Goal: Navigation & Orientation: Find specific page/section

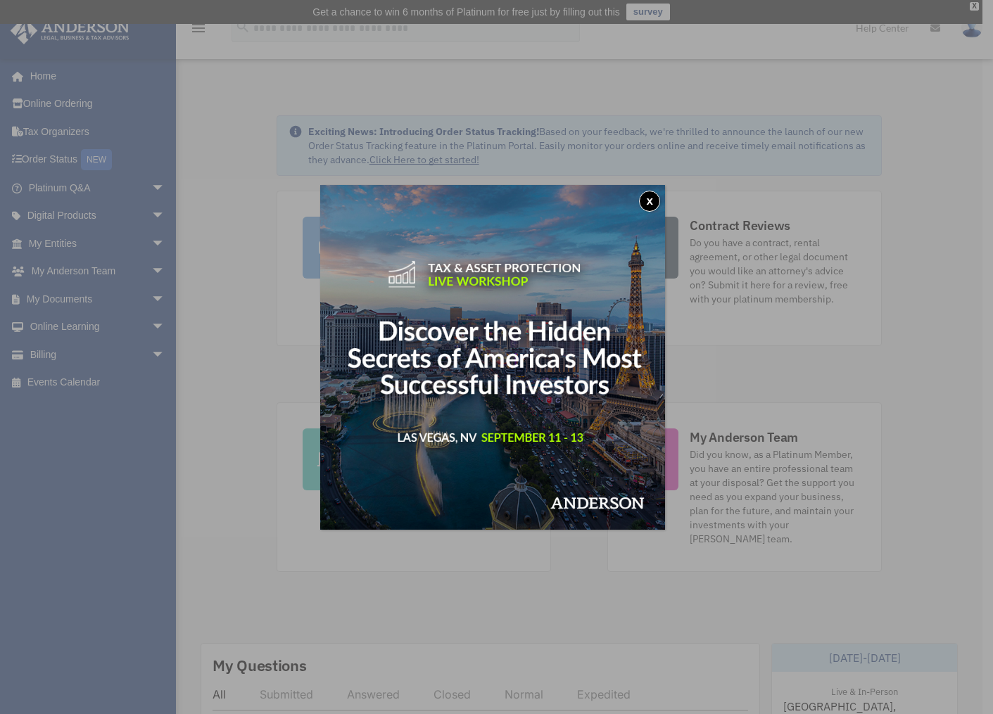
click at [654, 200] on button "x" at bounding box center [649, 201] width 21 height 21
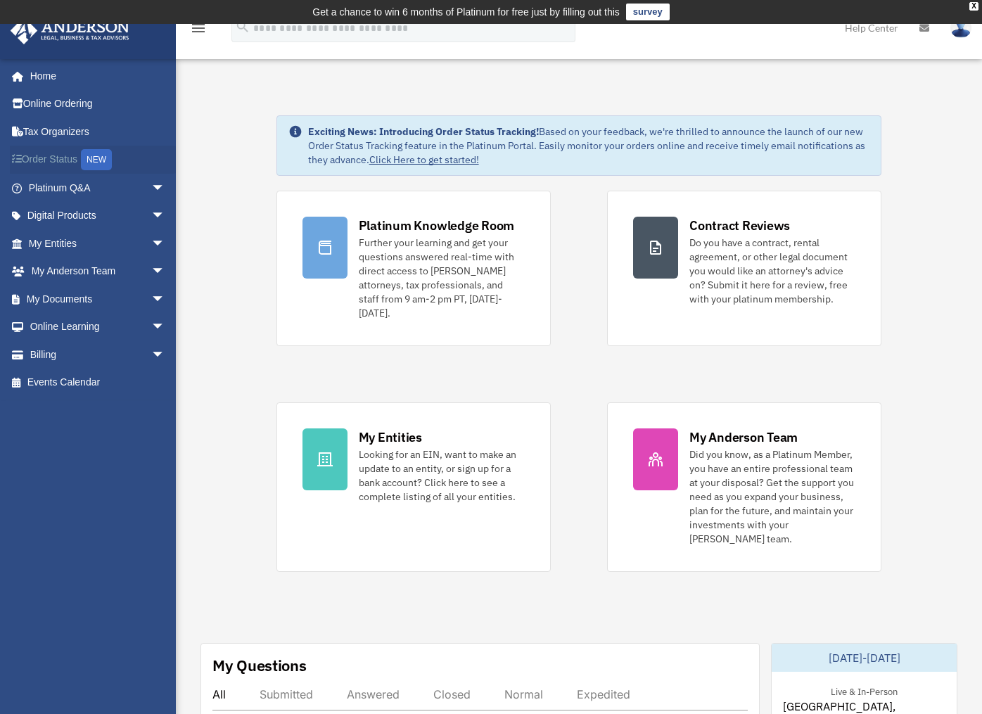
click at [87, 156] on div "NEW" at bounding box center [96, 159] width 31 height 21
click at [99, 159] on div "NEW" at bounding box center [96, 159] width 31 height 21
click at [151, 352] on span "arrow_drop_down" at bounding box center [165, 354] width 28 height 29
click at [89, 381] on link "$ Open Invoices" at bounding box center [103, 383] width 167 height 29
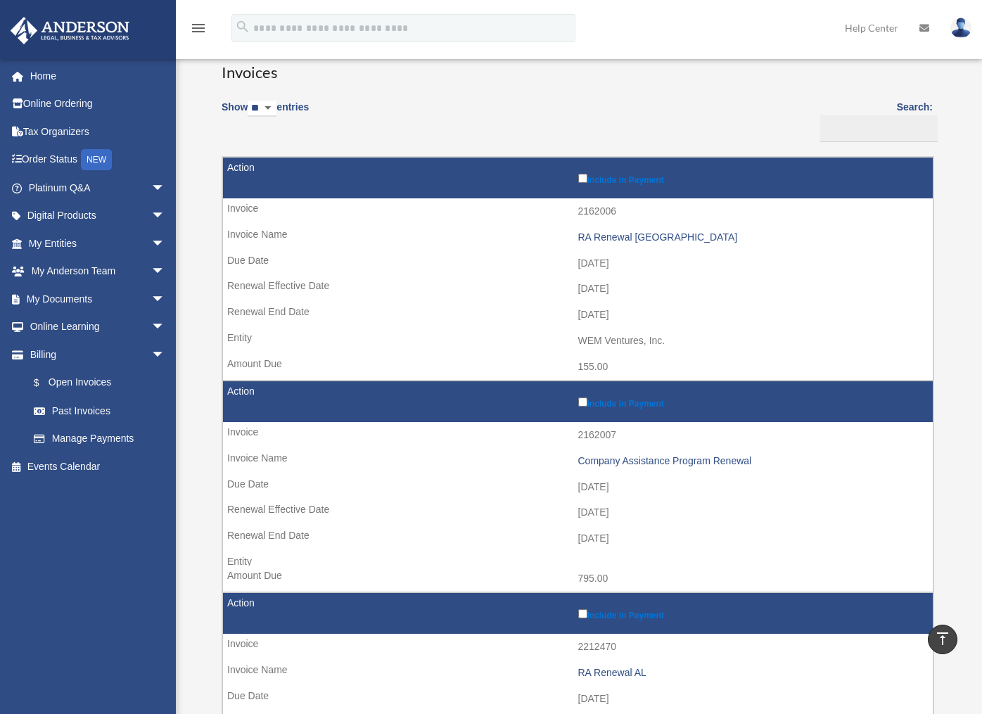
scroll to position [107, 0]
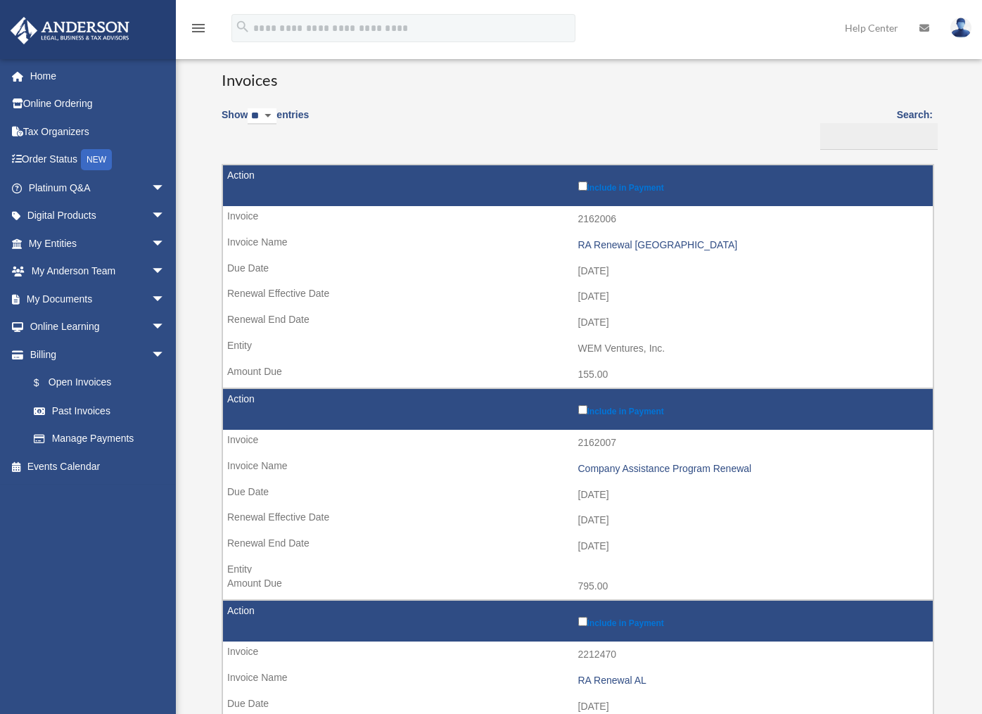
click at [587, 187] on label "Include in Payment" at bounding box center [752, 186] width 348 height 14
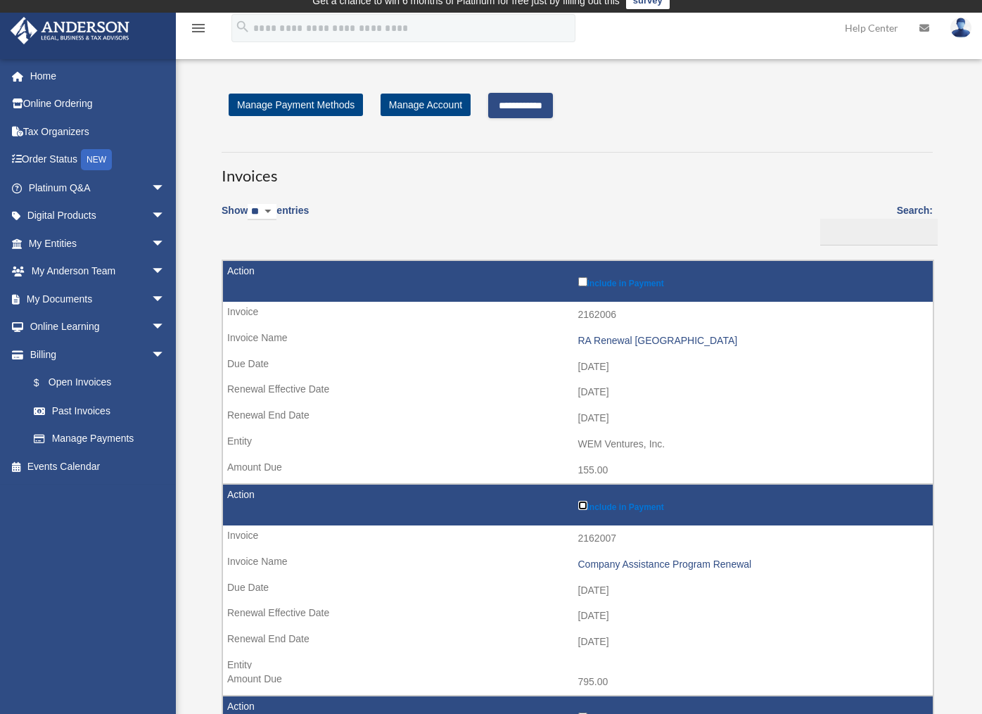
scroll to position [0, 0]
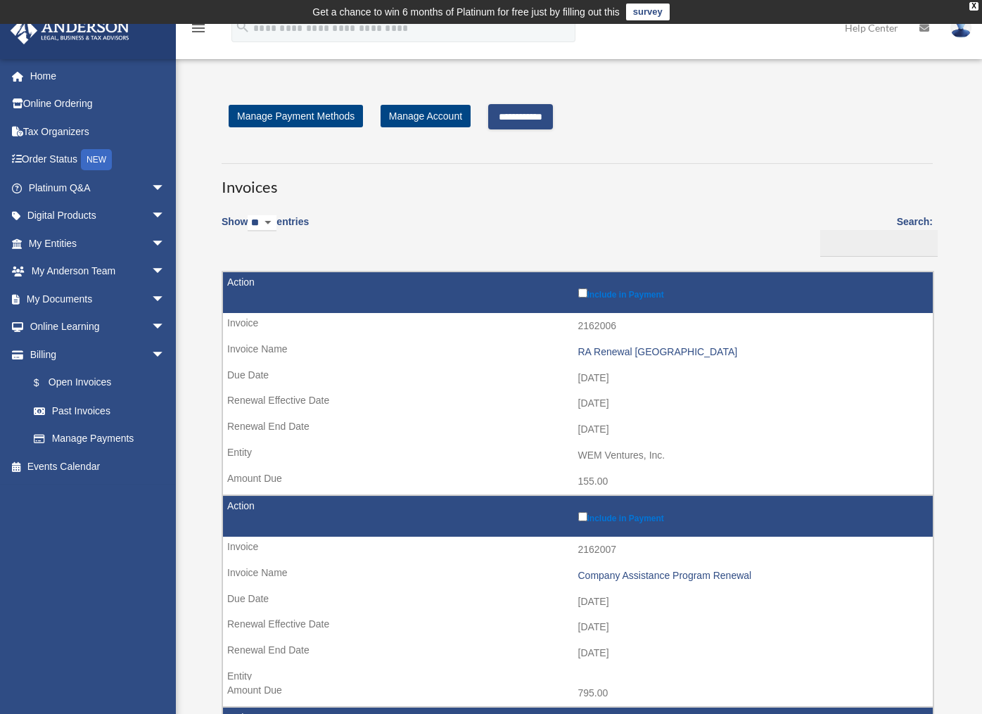
click at [537, 117] on input "**********" at bounding box center [520, 116] width 65 height 25
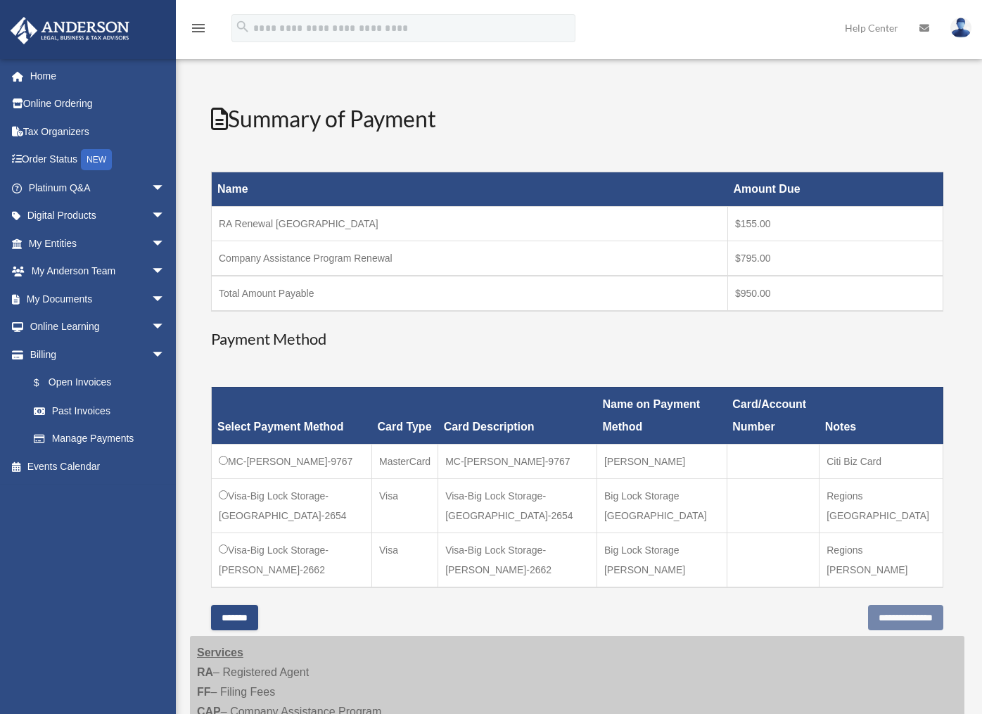
scroll to position [141, 0]
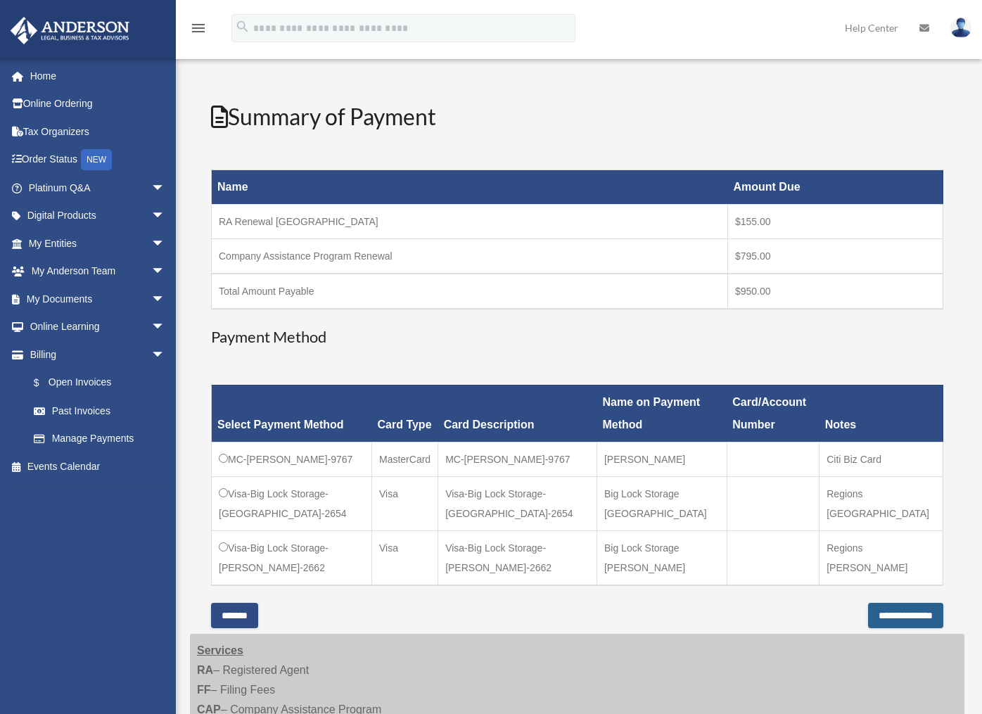
click at [873, 614] on input "**********" at bounding box center [905, 615] width 75 height 25
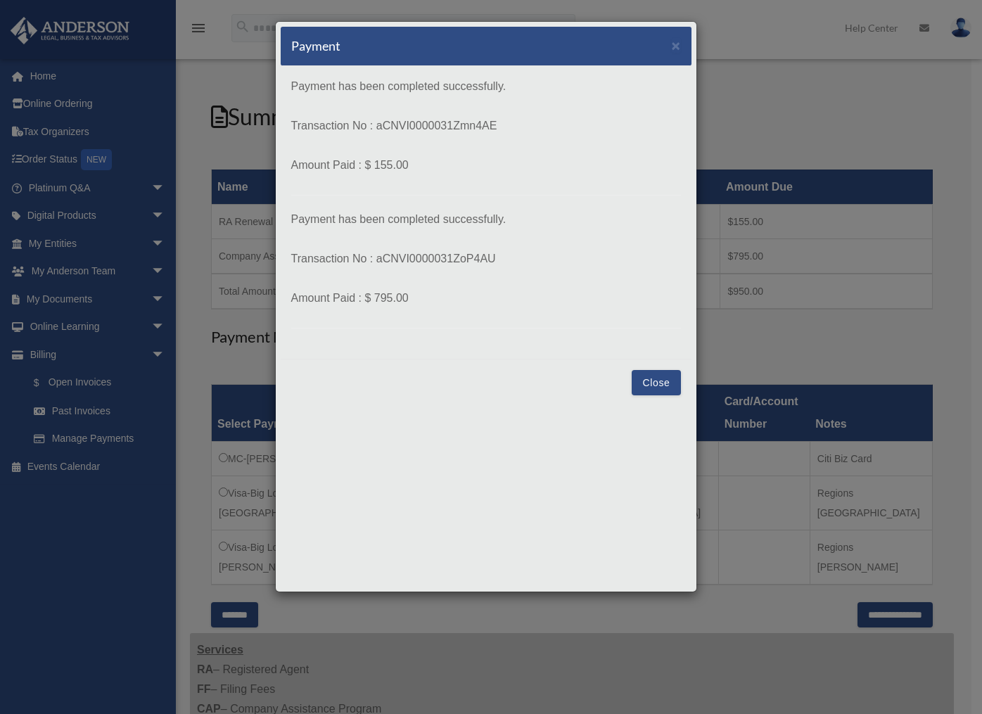
click at [640, 374] on button "Close" at bounding box center [656, 382] width 49 height 25
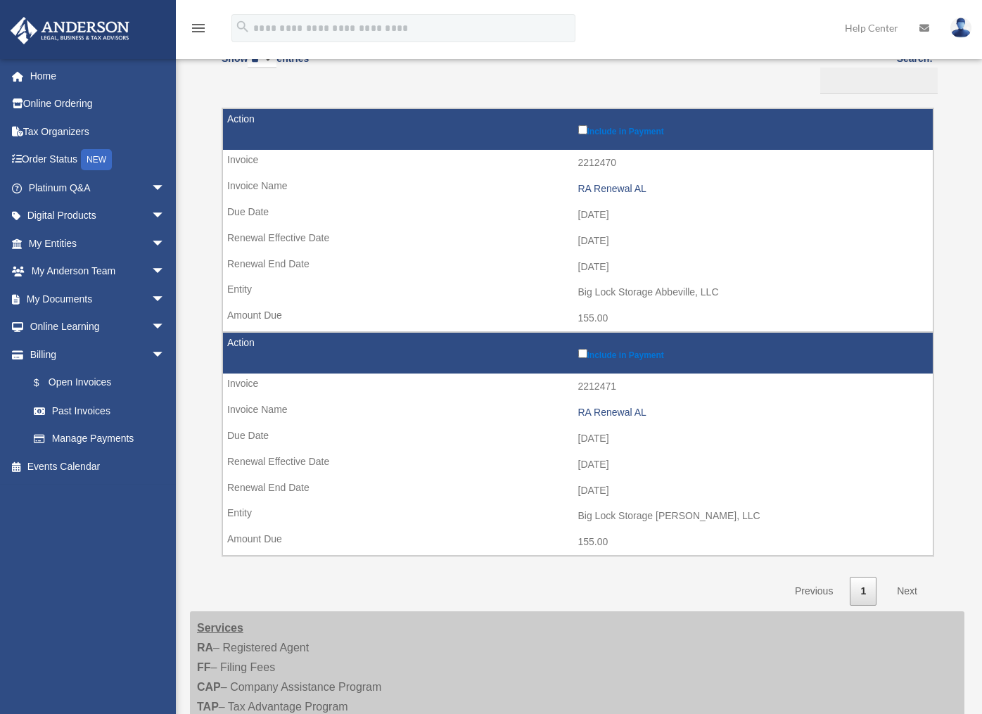
scroll to position [165, 0]
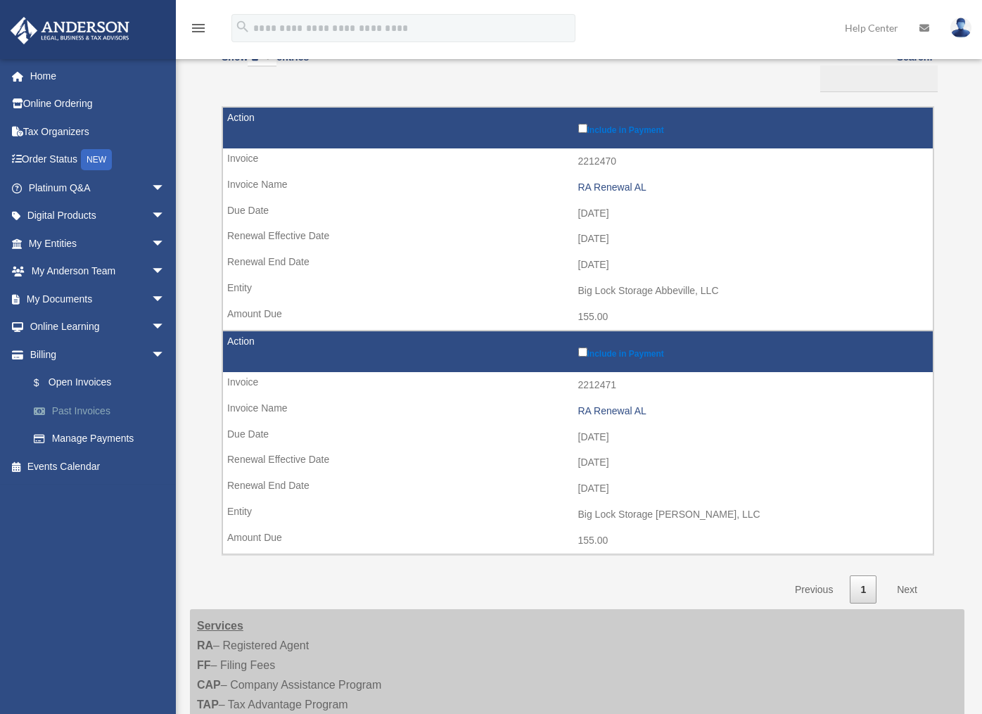
click at [81, 408] on link "Past Invoices" at bounding box center [103, 411] width 167 height 28
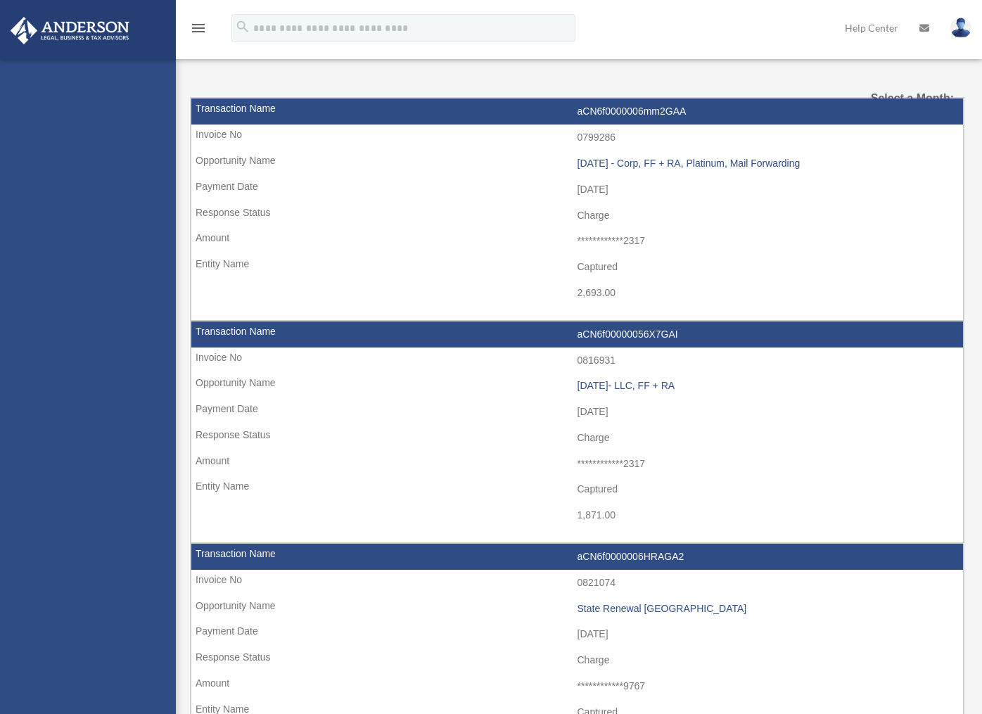
select select
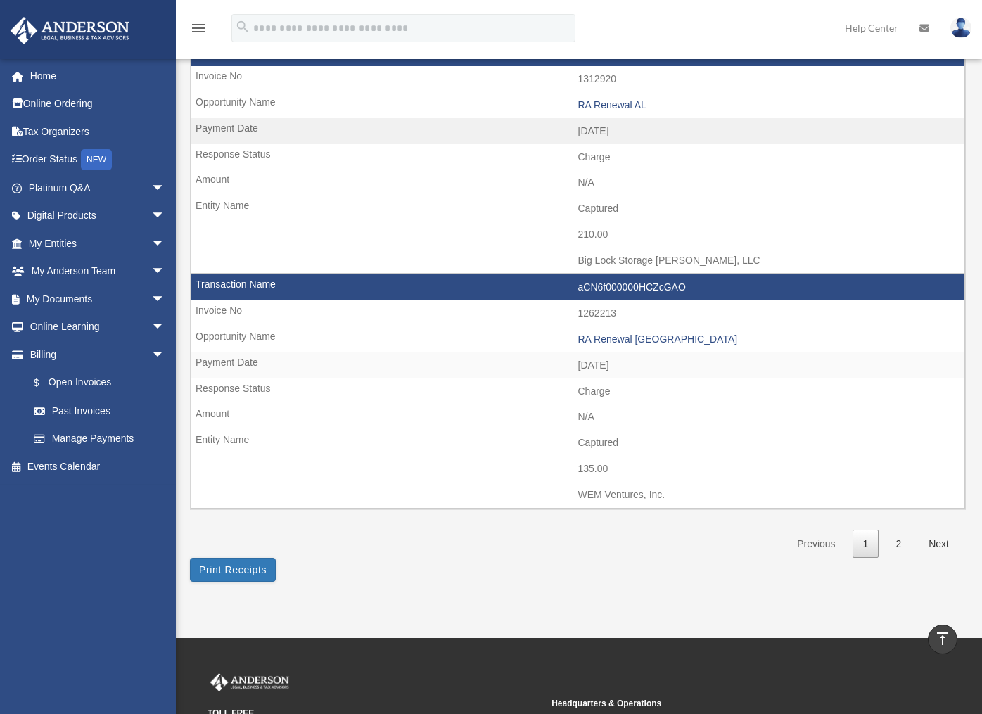
scroll to position [1899, 0]
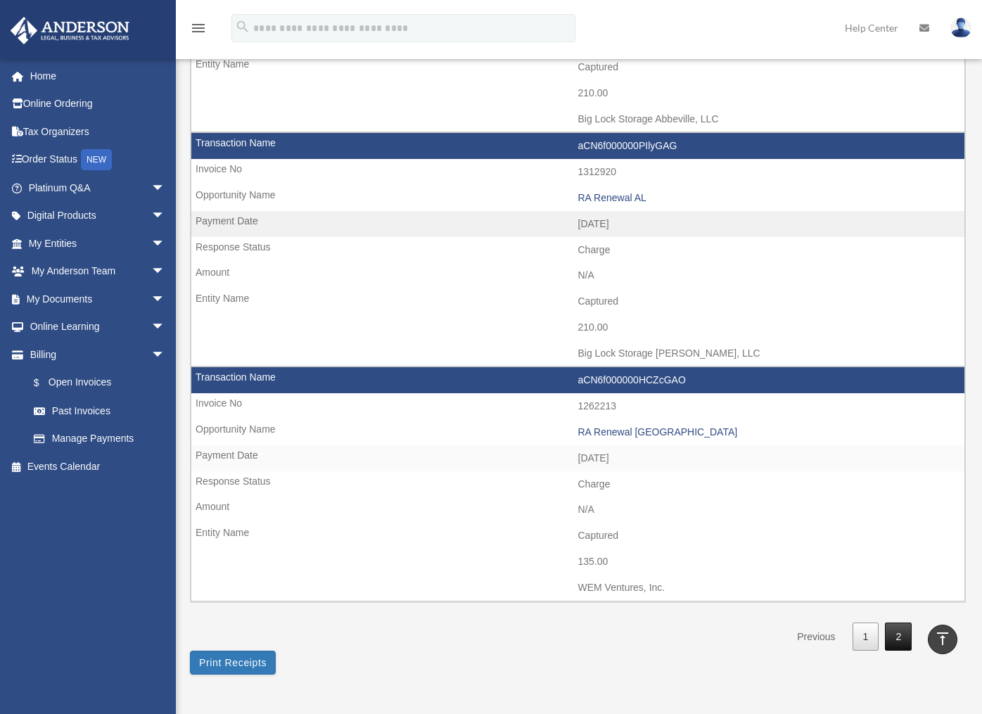
click at [897, 634] on link "2" at bounding box center [898, 637] width 27 height 29
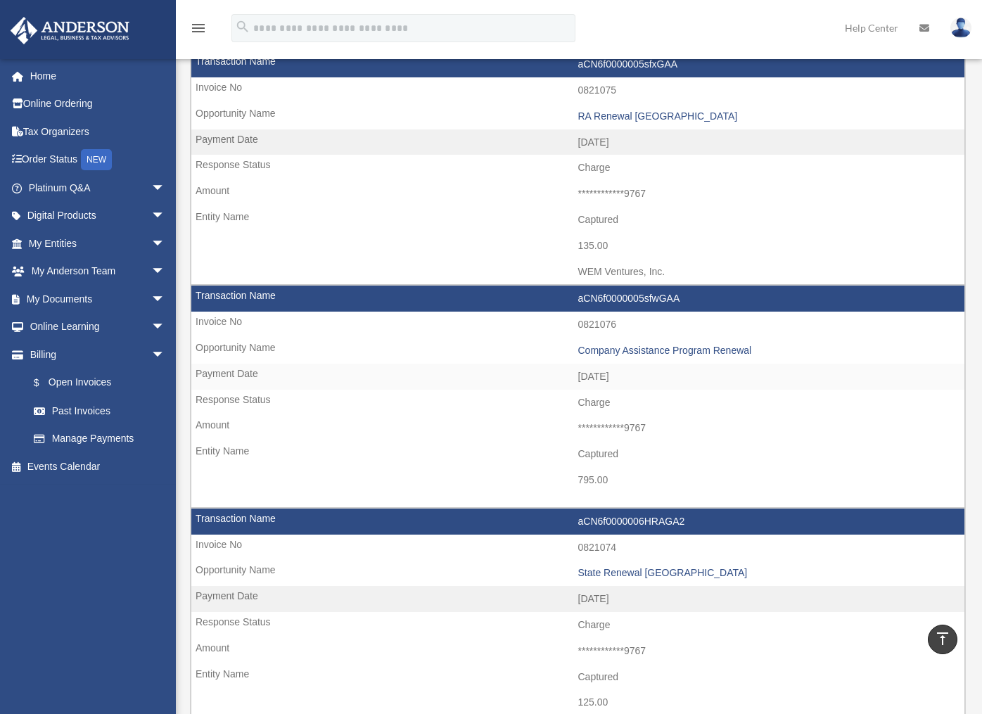
scroll to position [1055, 0]
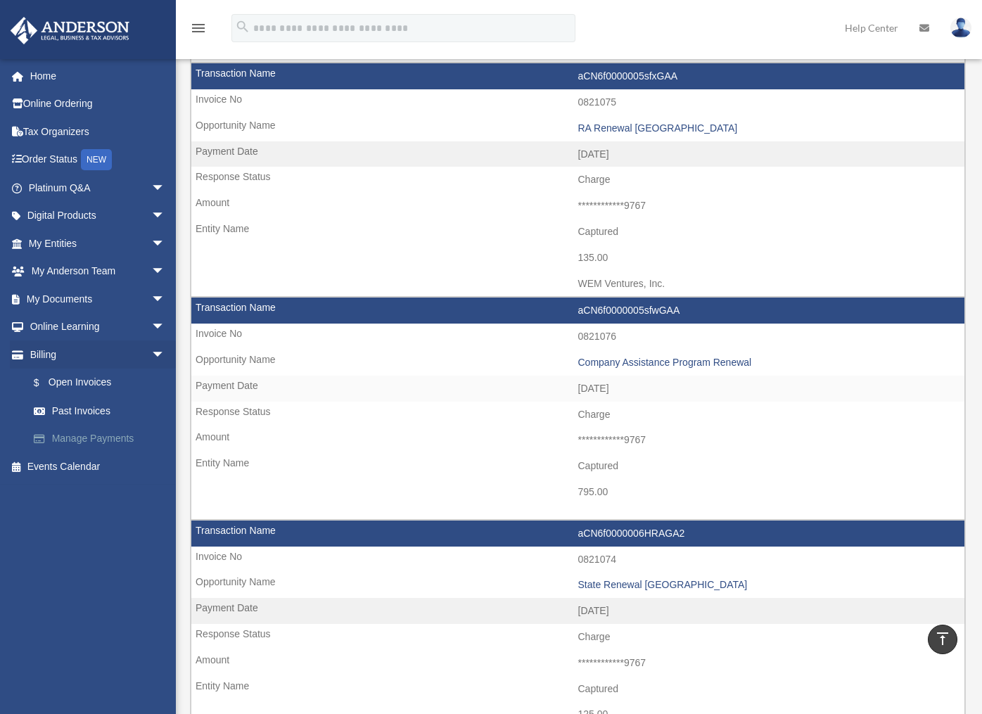
click at [91, 438] on link "Manage Payments" at bounding box center [103, 439] width 167 height 28
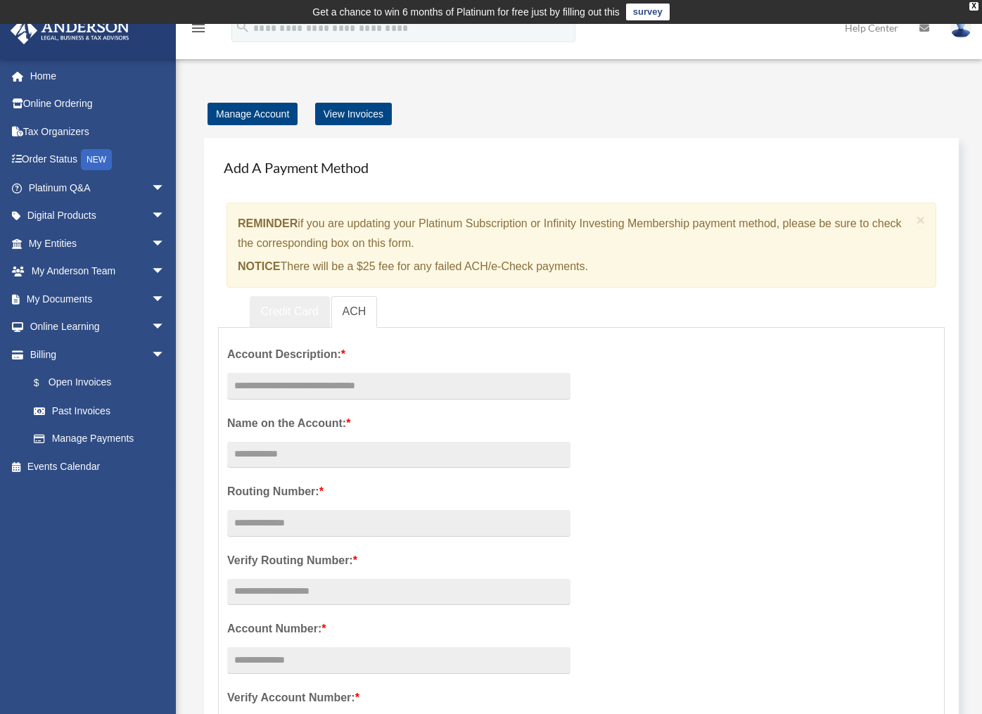
click at [279, 314] on link "Credit Card" at bounding box center [290, 312] width 80 height 32
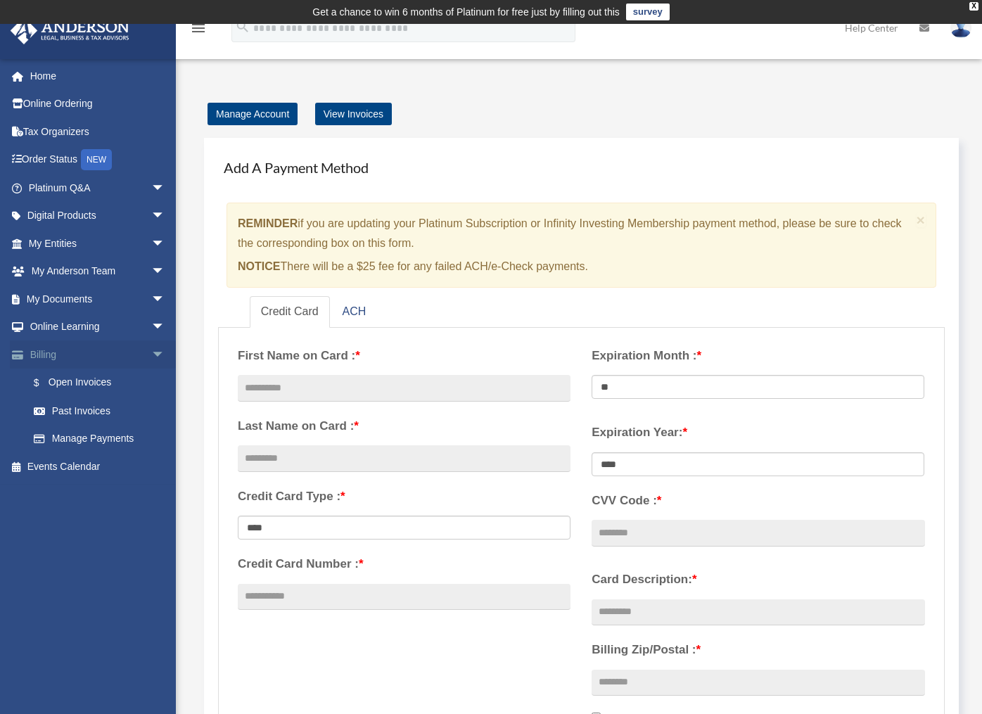
click at [34, 355] on link "Billing arrow_drop_down" at bounding box center [98, 354] width 177 height 28
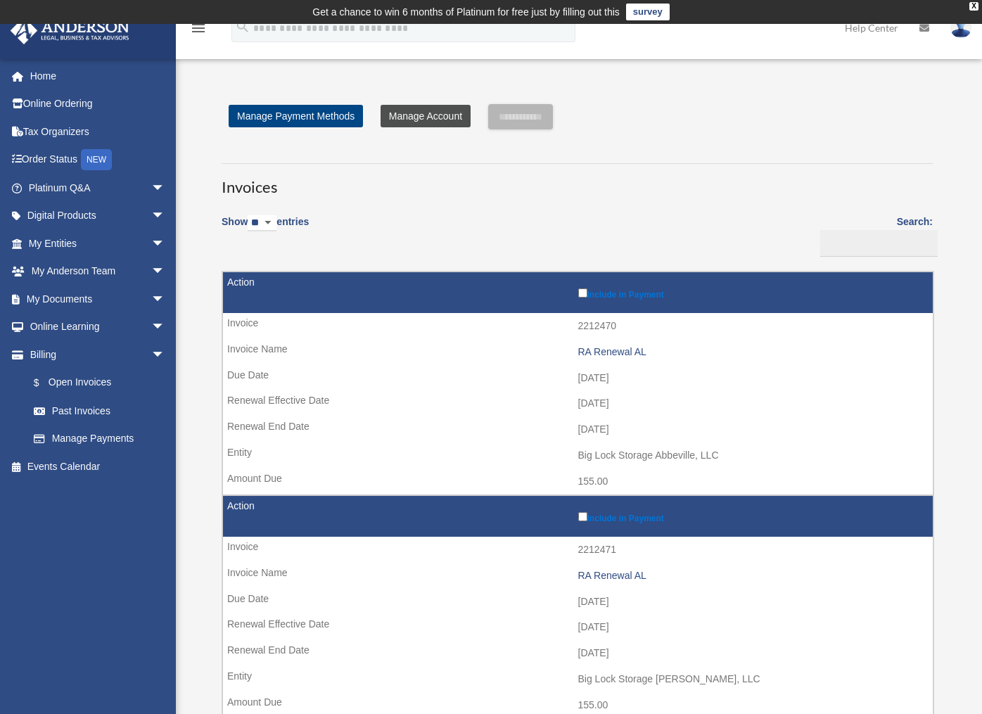
click at [393, 115] on link "Manage Account" at bounding box center [426, 116] width 90 height 23
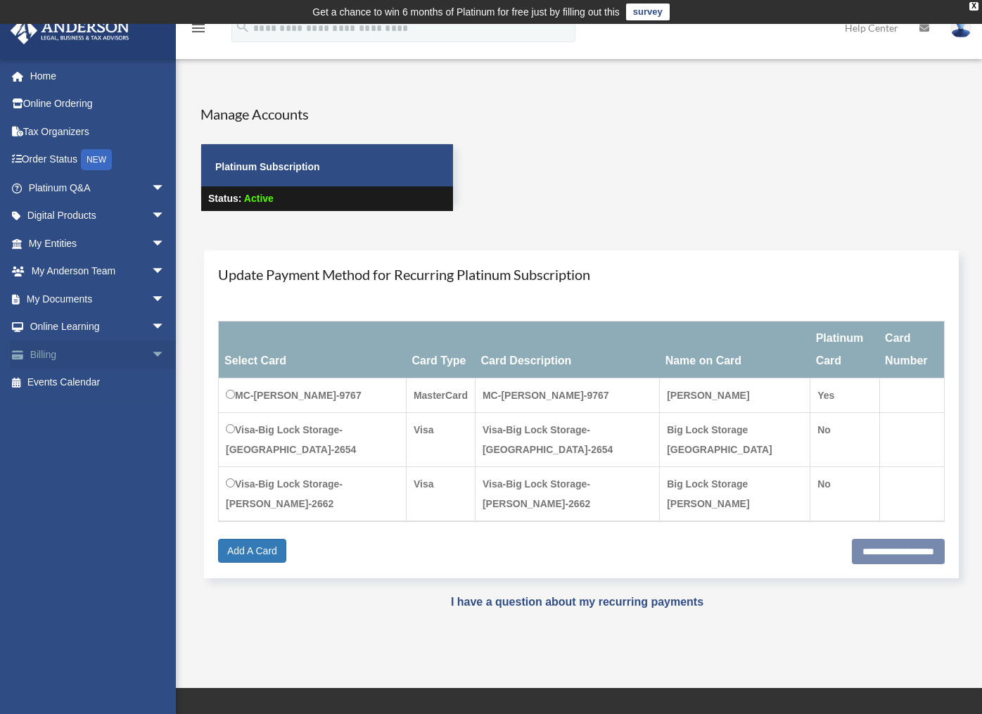
click at [151, 352] on span "arrow_drop_down" at bounding box center [165, 354] width 28 height 29
click at [77, 211] on link "Digital Products arrow_drop_down" at bounding box center [98, 216] width 177 height 28
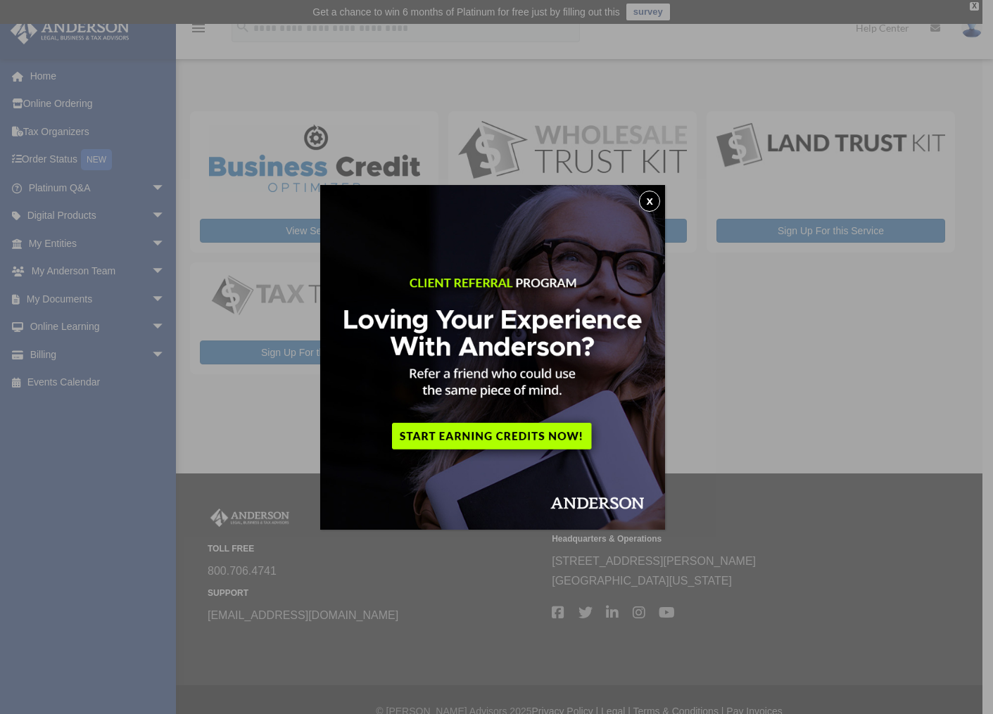
click at [651, 198] on button "x" at bounding box center [649, 201] width 21 height 21
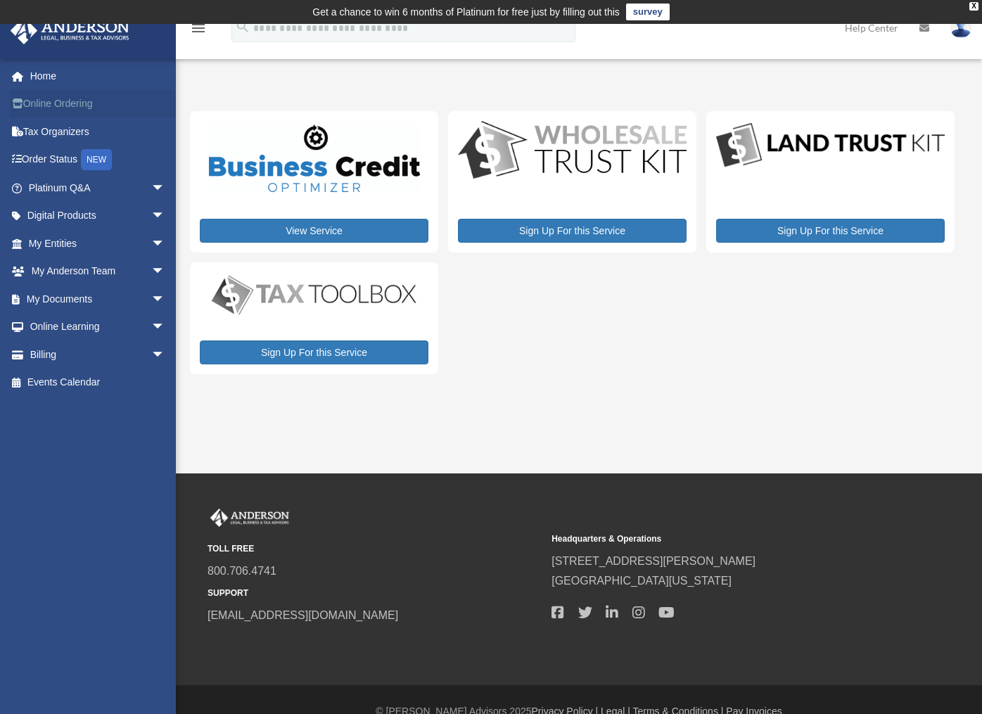
click at [49, 102] on link "Online Ordering" at bounding box center [98, 104] width 177 height 28
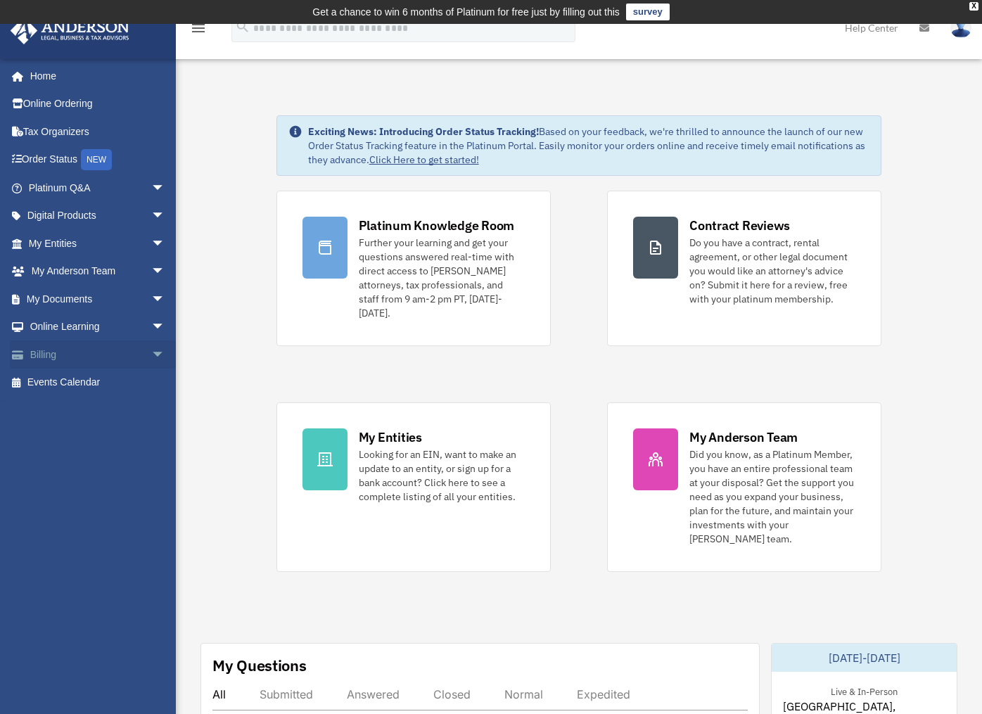
click at [49, 351] on link "Billing arrow_drop_down" at bounding box center [98, 354] width 177 height 28
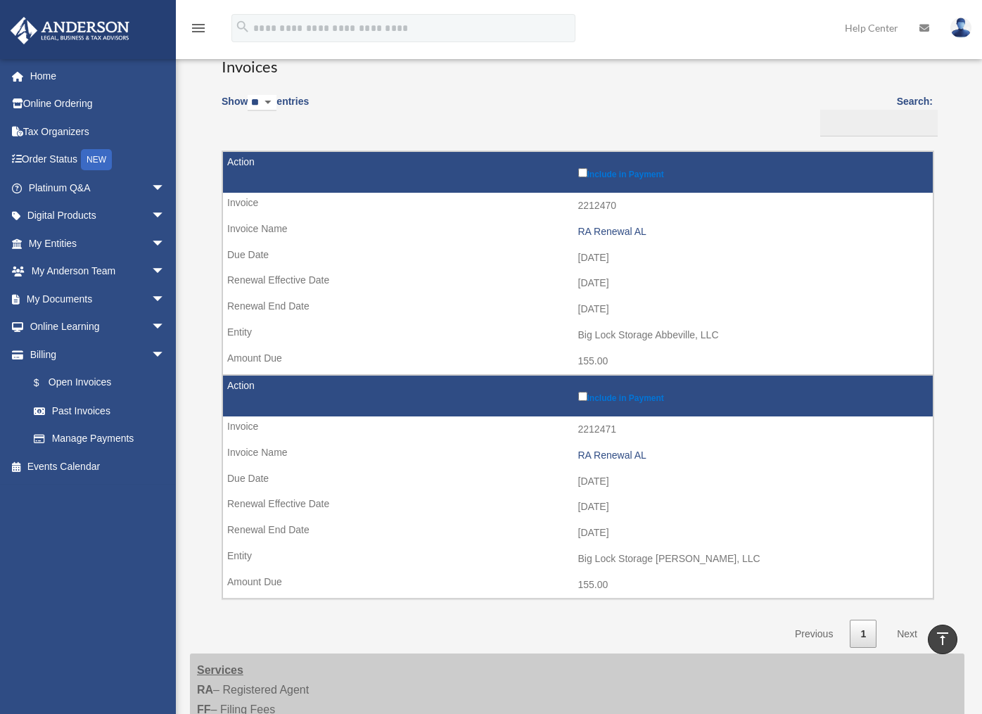
scroll to position [70, 0]
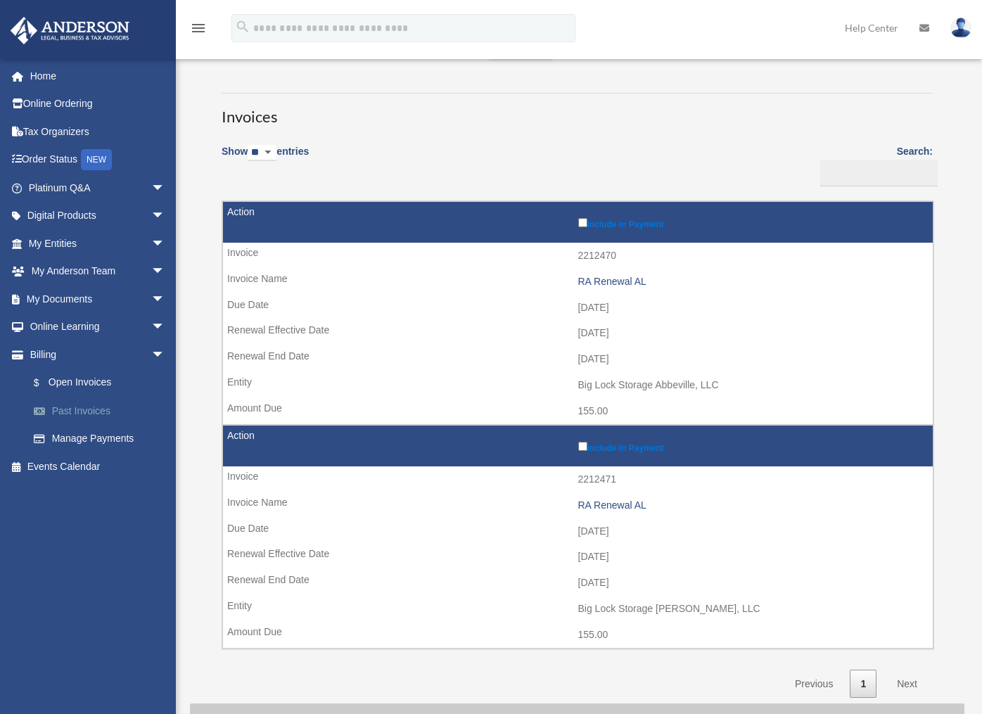
click at [72, 407] on link "Past Invoices" at bounding box center [103, 411] width 167 height 28
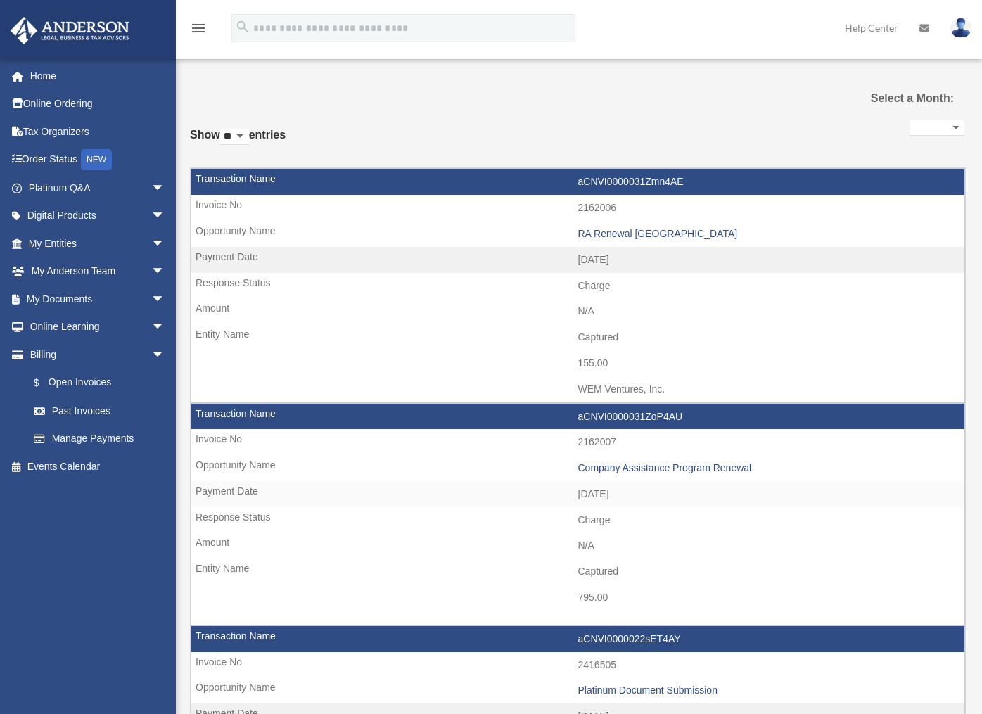
select select
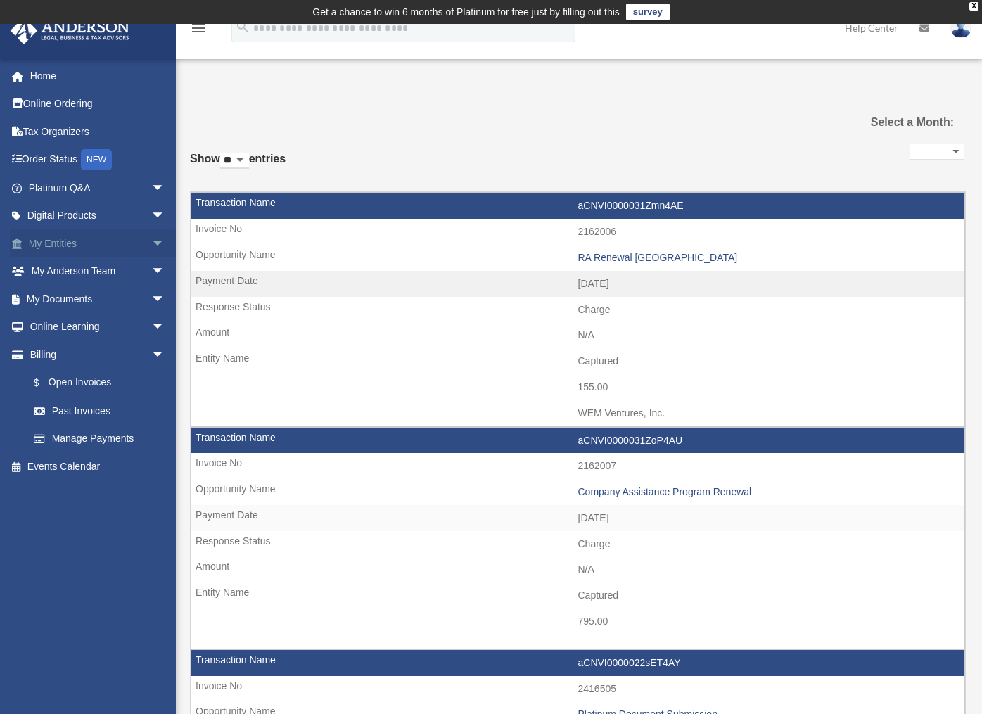
click at [48, 240] on link "My Entities arrow_drop_down" at bounding box center [98, 243] width 177 height 28
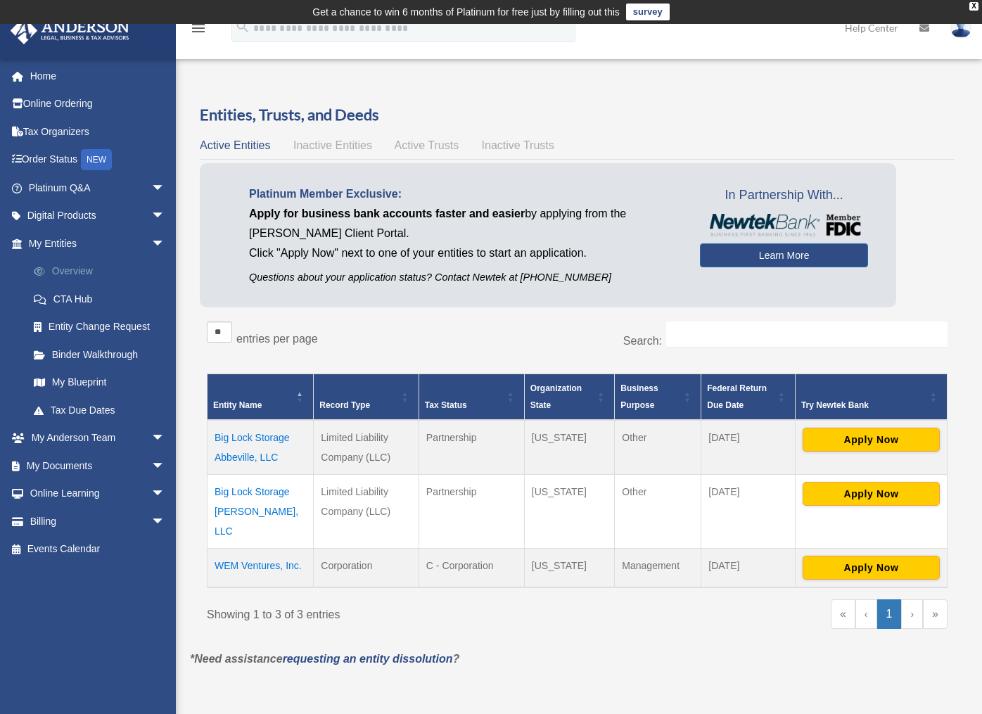
click at [76, 268] on link "Overview" at bounding box center [103, 271] width 167 height 28
click at [70, 295] on link "CTA Hub" at bounding box center [103, 299] width 167 height 28
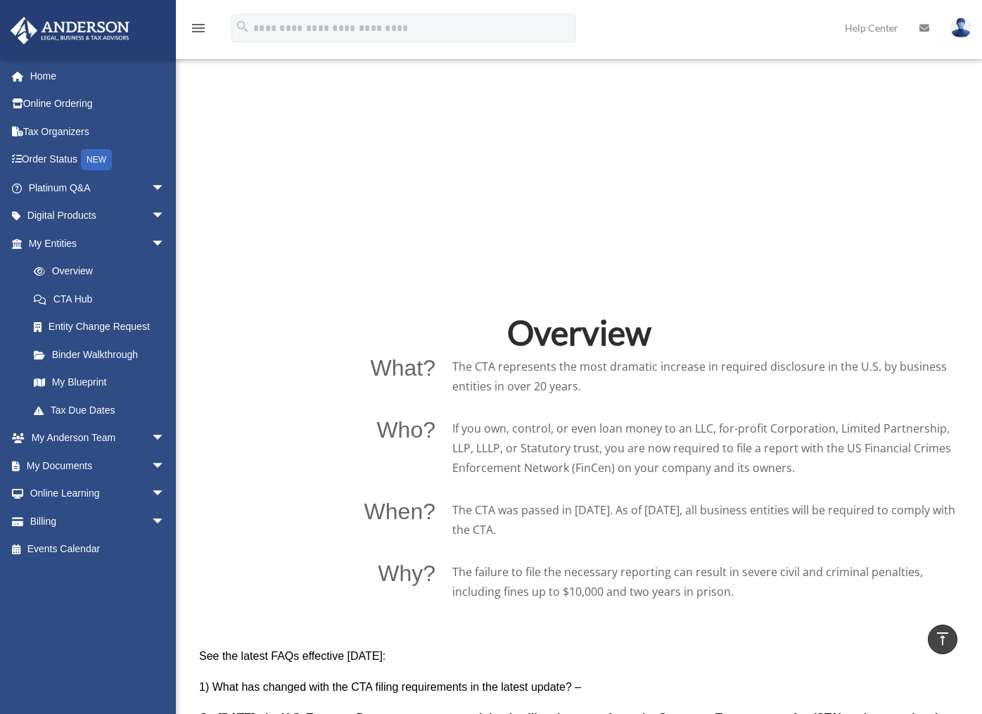
scroll to position [704, 0]
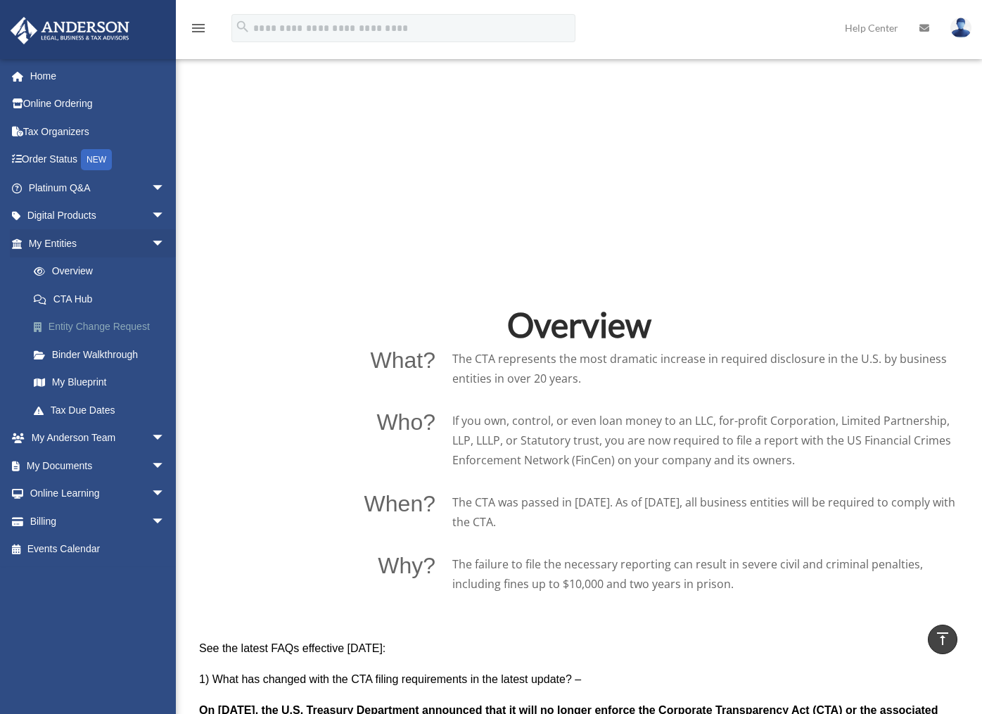
click at [75, 324] on link "Entity Change Request" at bounding box center [103, 327] width 167 height 28
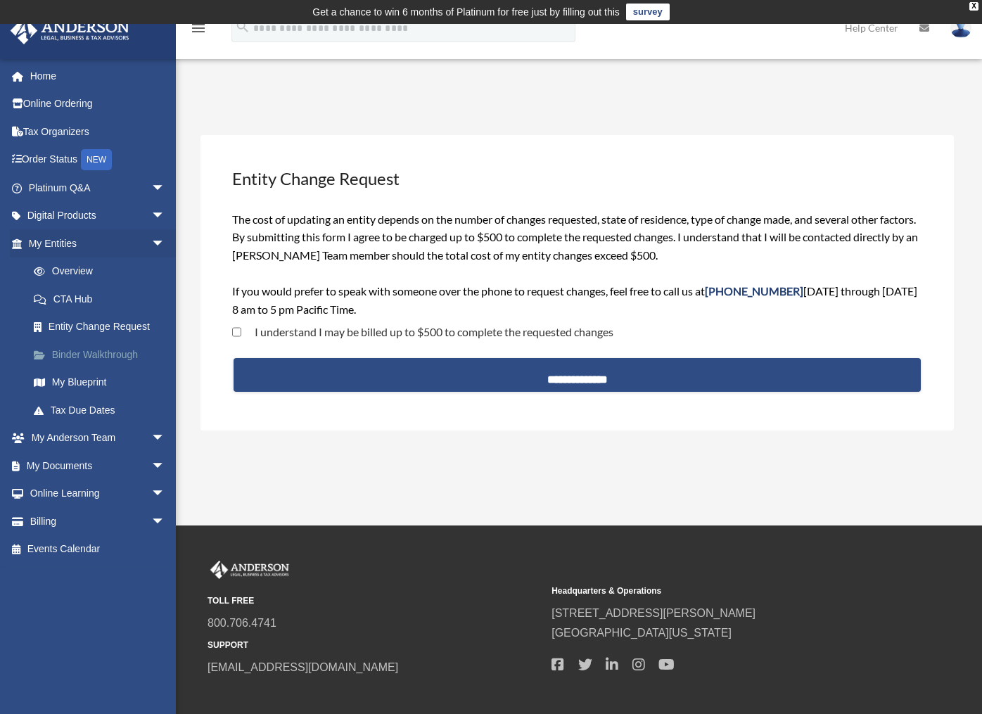
click at [91, 355] on link "Binder Walkthrough" at bounding box center [103, 354] width 167 height 28
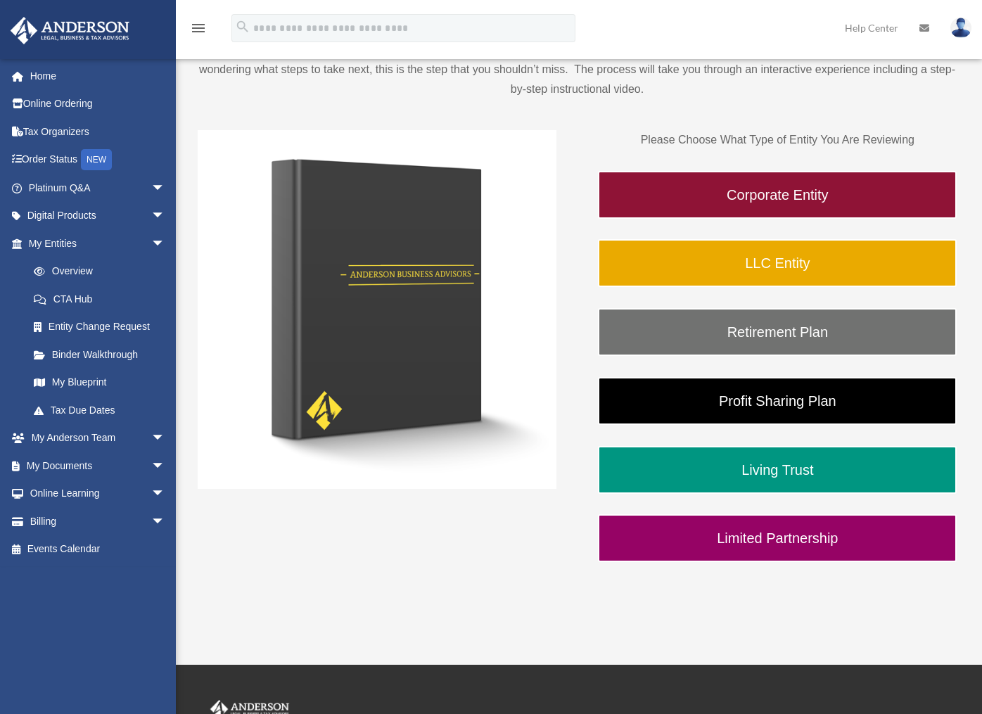
scroll to position [211, 0]
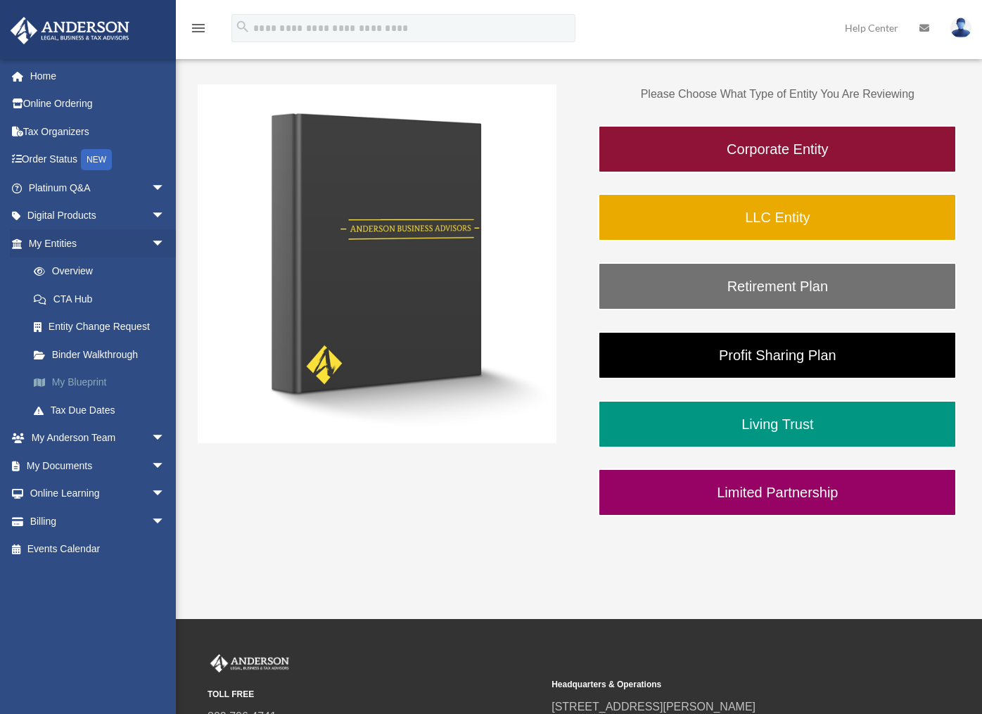
click at [91, 378] on link "My Blueprint" at bounding box center [103, 383] width 167 height 28
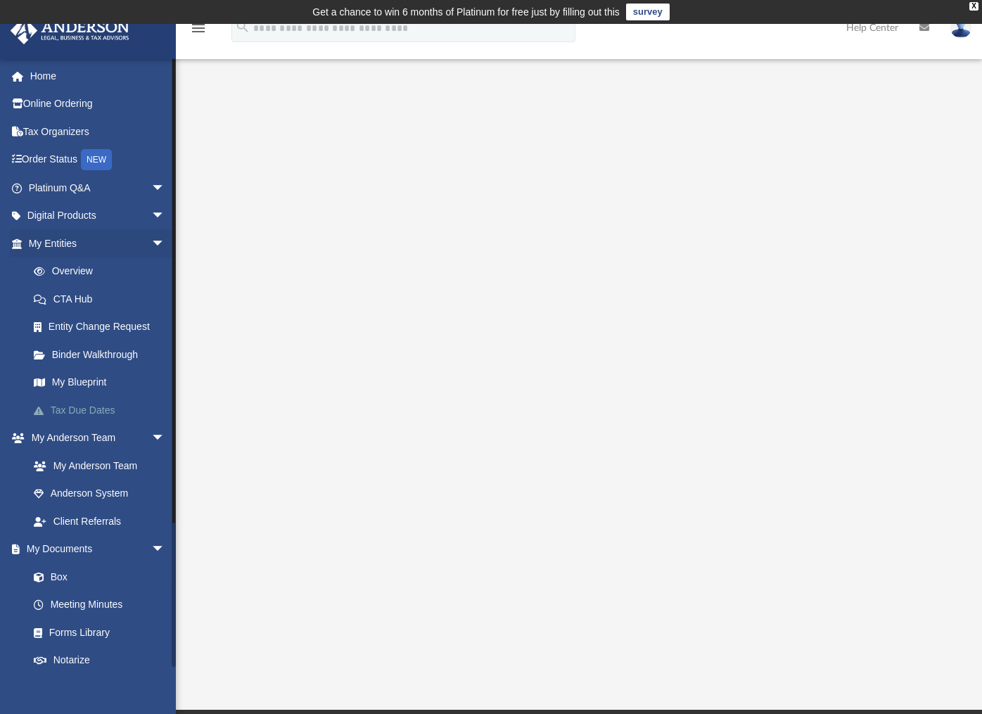
click at [90, 411] on link "Tax Due Dates" at bounding box center [103, 410] width 167 height 28
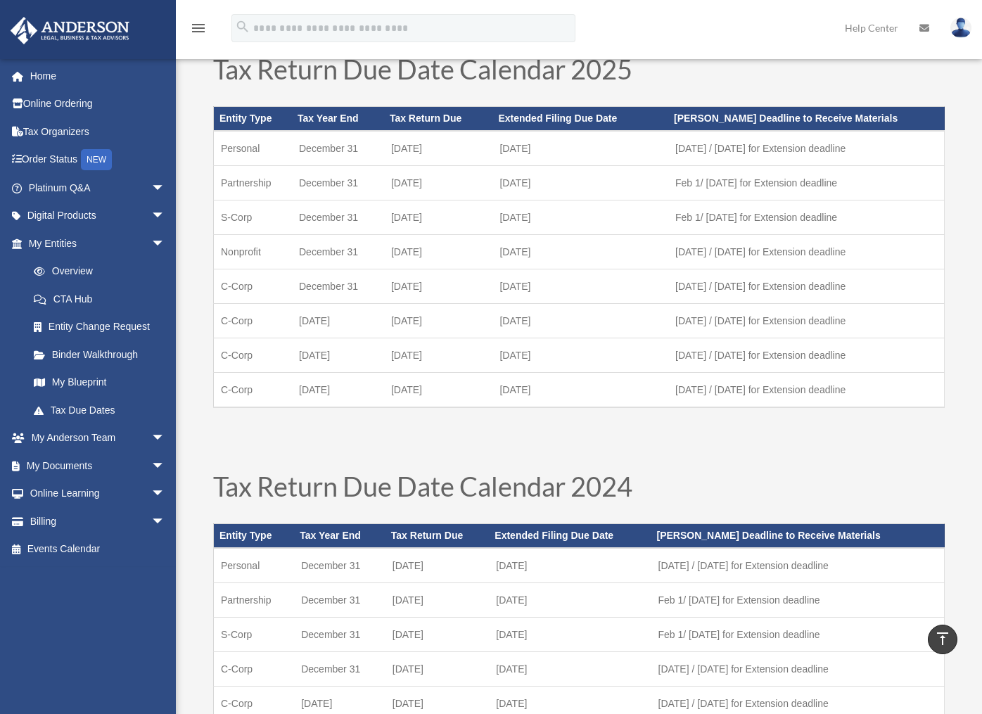
scroll to position [70, 0]
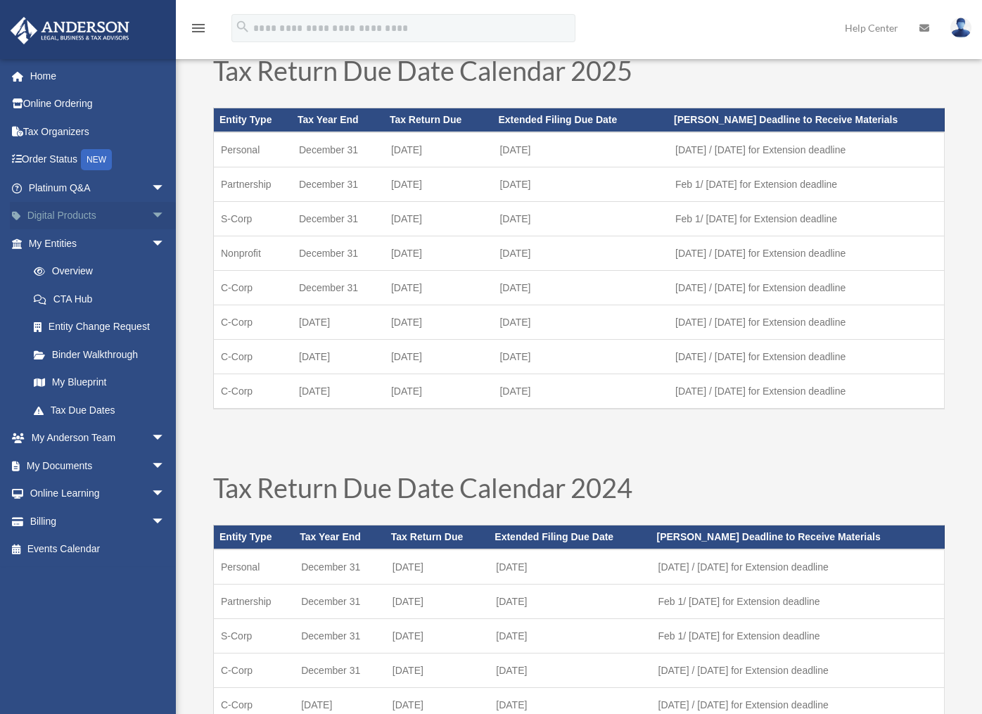
click at [70, 211] on link "Digital Products arrow_drop_down" at bounding box center [98, 216] width 177 height 28
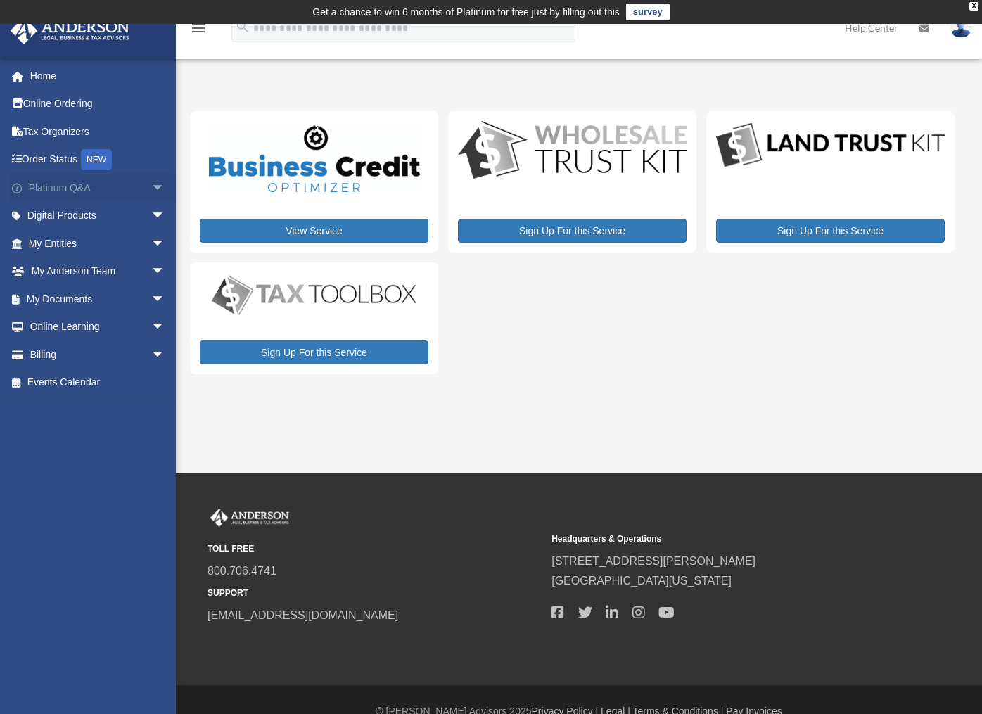
click at [64, 182] on link "Platinum Q&A arrow_drop_down" at bounding box center [98, 188] width 177 height 28
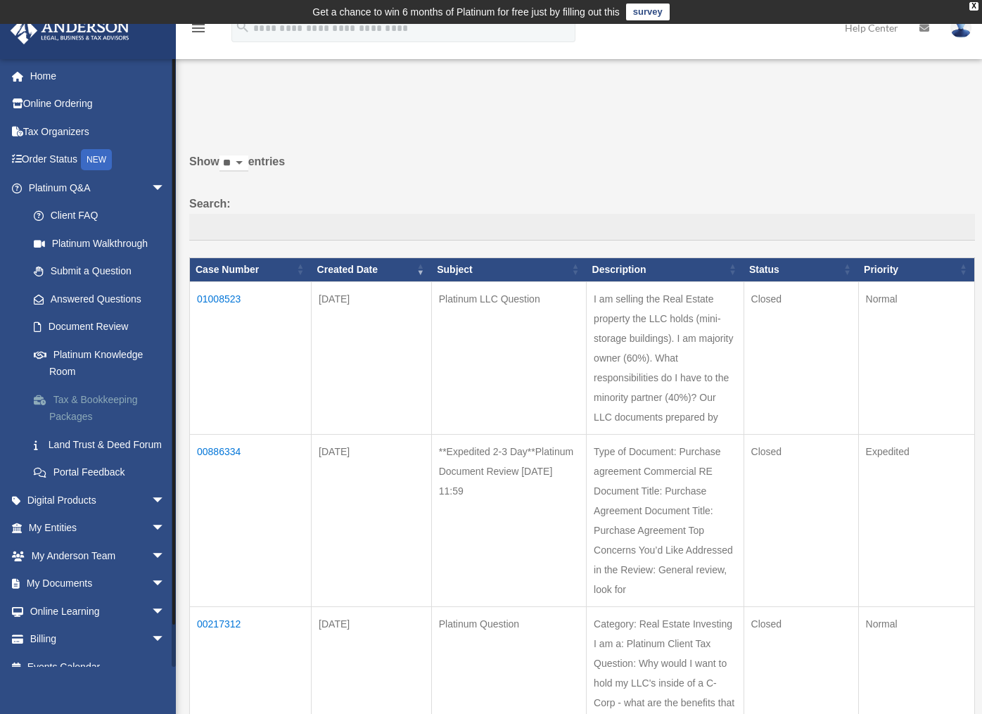
click at [75, 400] on link "Tax & Bookkeeping Packages" at bounding box center [103, 408] width 167 height 45
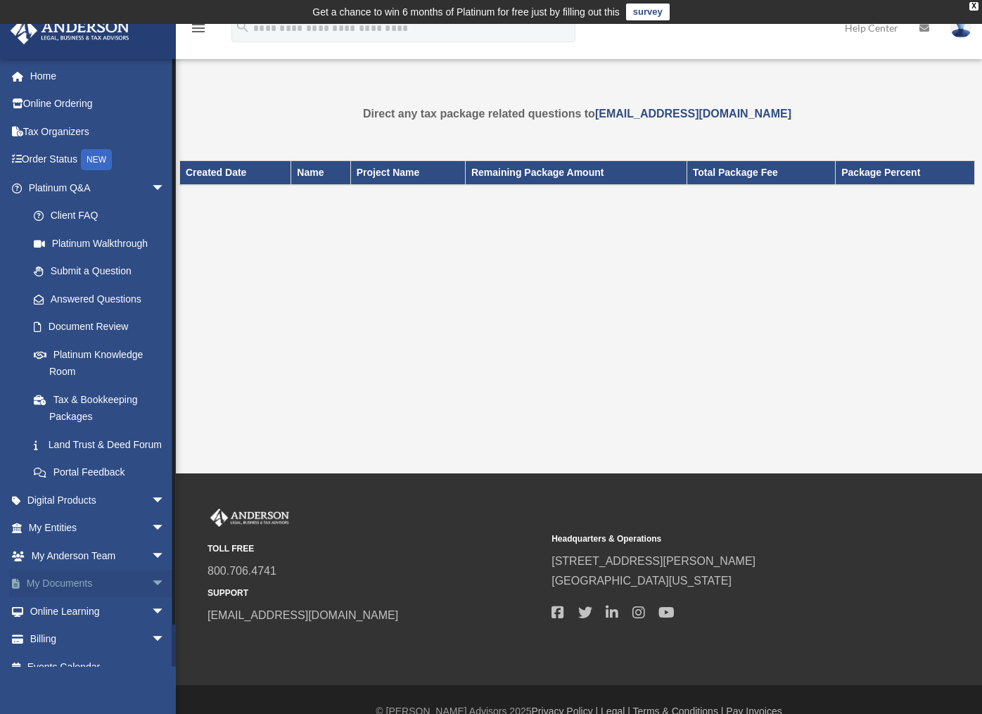
click at [65, 598] on link "My Documents arrow_drop_down" at bounding box center [98, 584] width 177 height 28
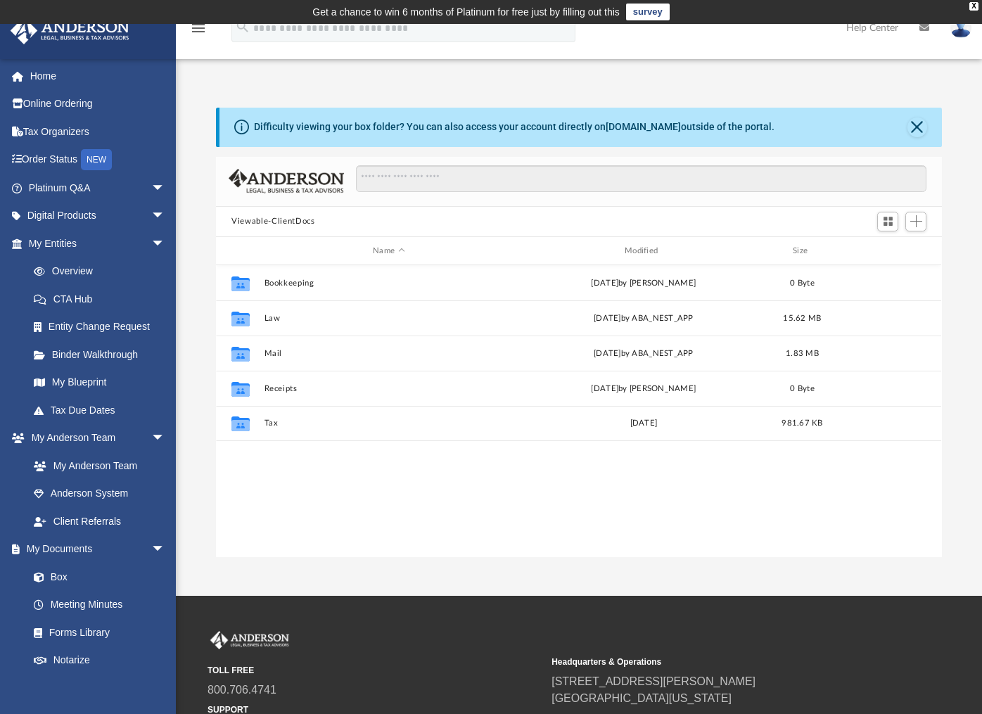
scroll to position [310, 715]
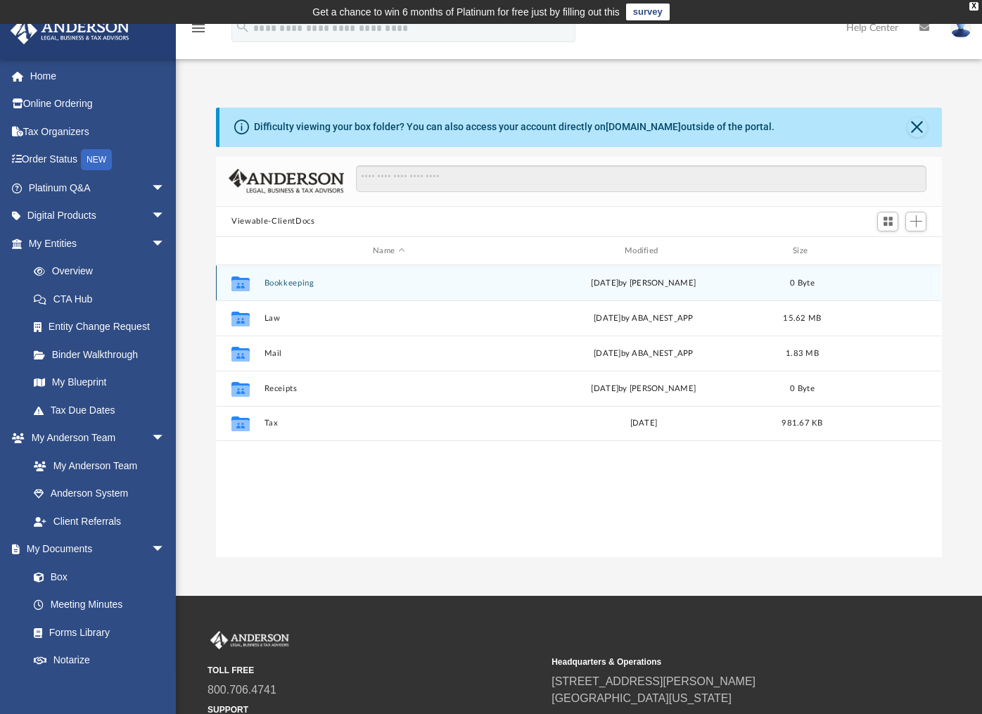
click at [234, 282] on icon "grid" at bounding box center [240, 285] width 18 height 11
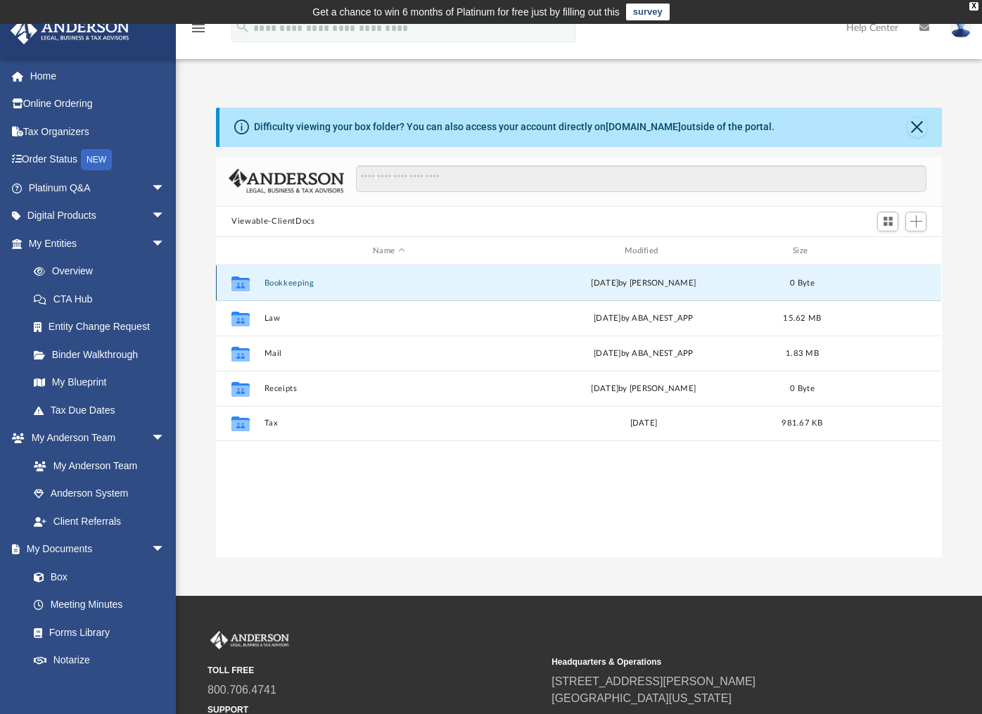
click at [284, 281] on button "Bookkeeping" at bounding box center [389, 283] width 249 height 9
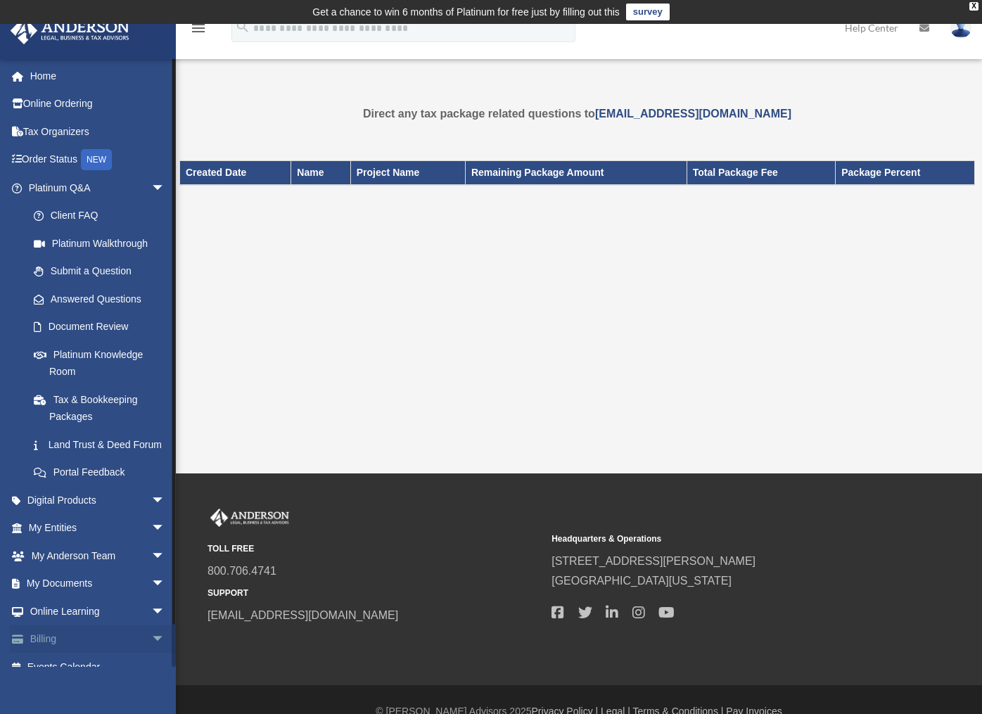
click at [48, 652] on link "Billing arrow_drop_down" at bounding box center [98, 639] width 177 height 28
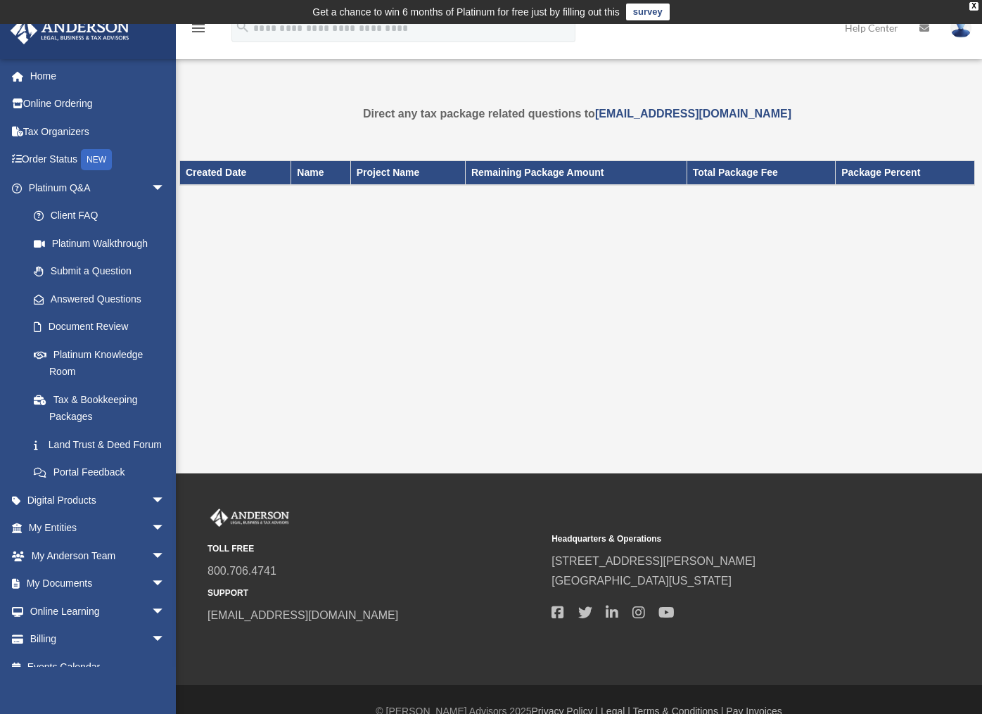
scroll to position [23, 0]
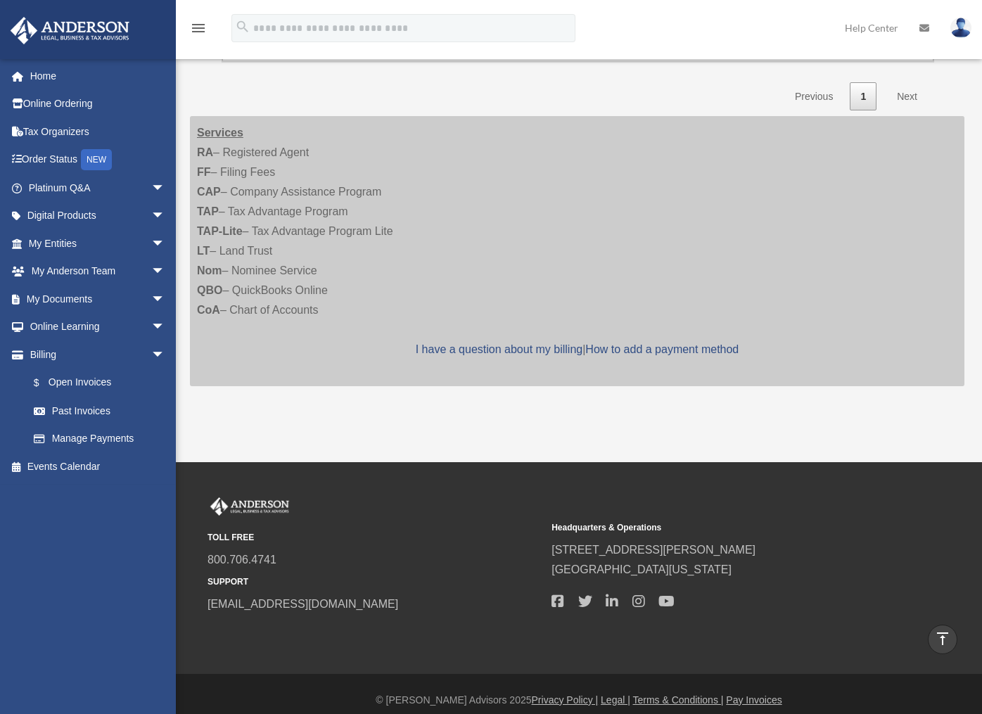
scroll to position [670, 0]
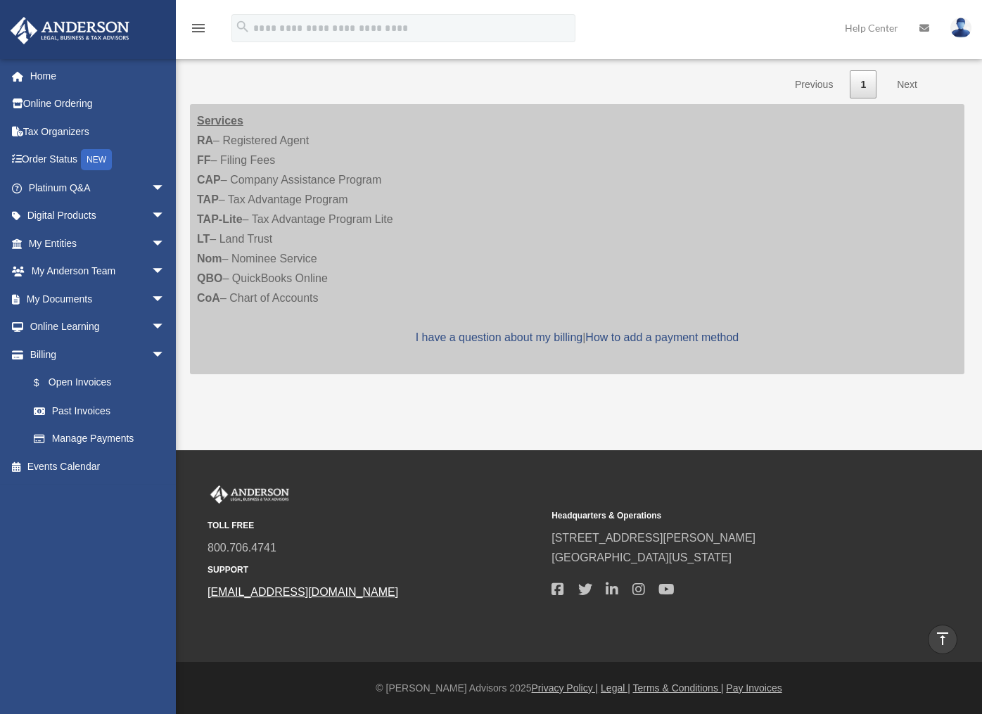
click at [267, 590] on link "[EMAIL_ADDRESS][DOMAIN_NAME]" at bounding box center [303, 592] width 191 height 12
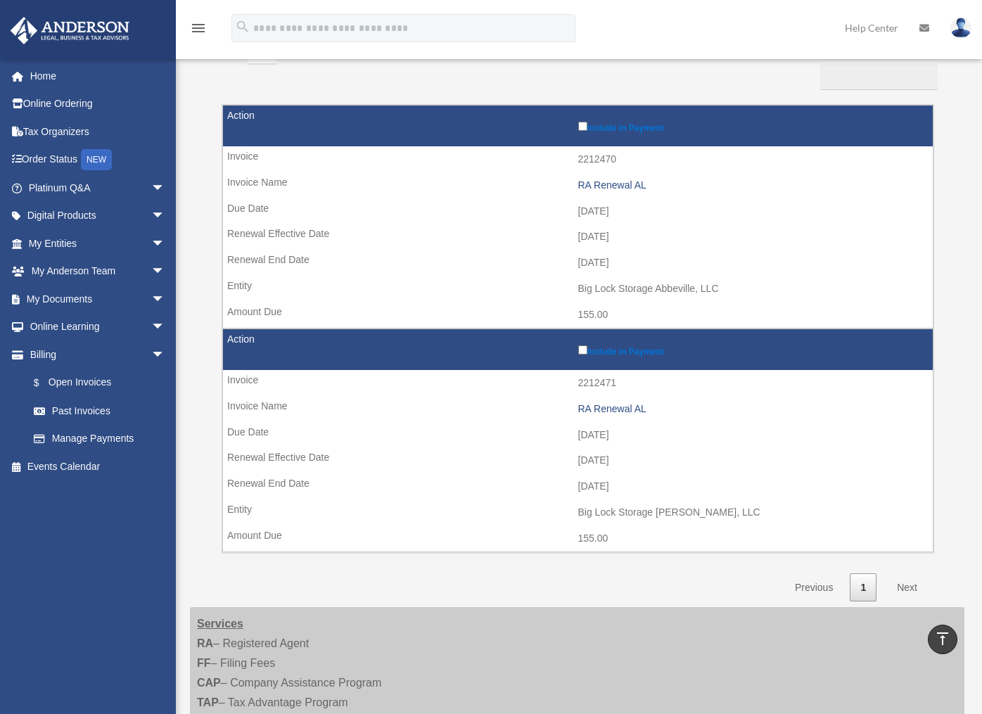
scroll to position [0, 0]
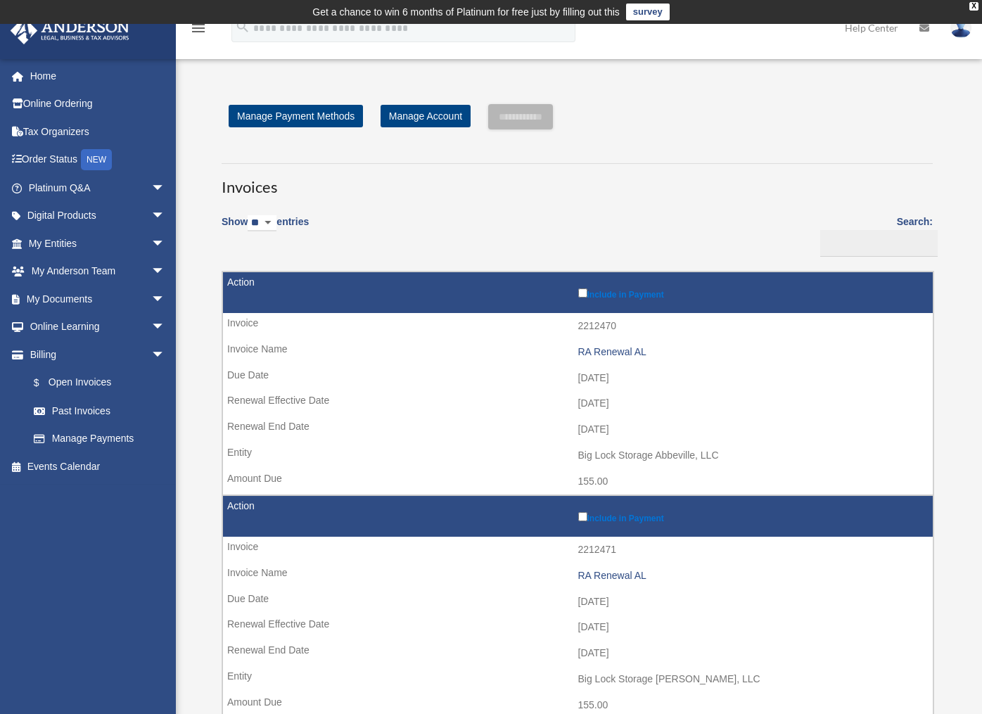
click at [957, 30] on img at bounding box center [960, 28] width 21 height 20
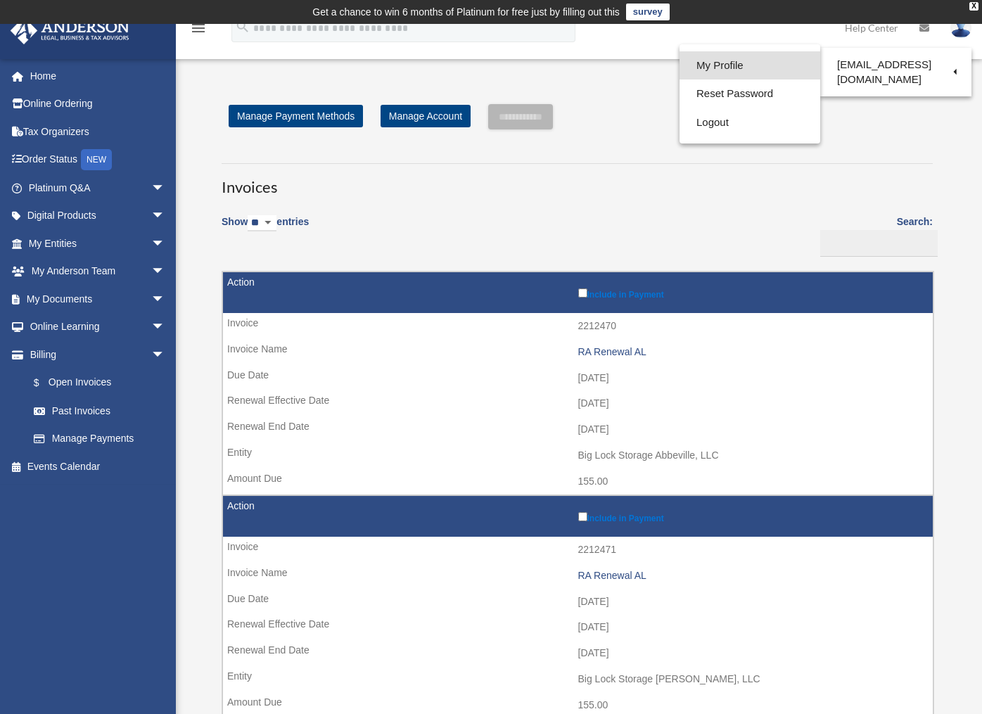
click at [718, 63] on link "My Profile" at bounding box center [750, 65] width 141 height 29
